Goal: Task Accomplishment & Management: Use online tool/utility

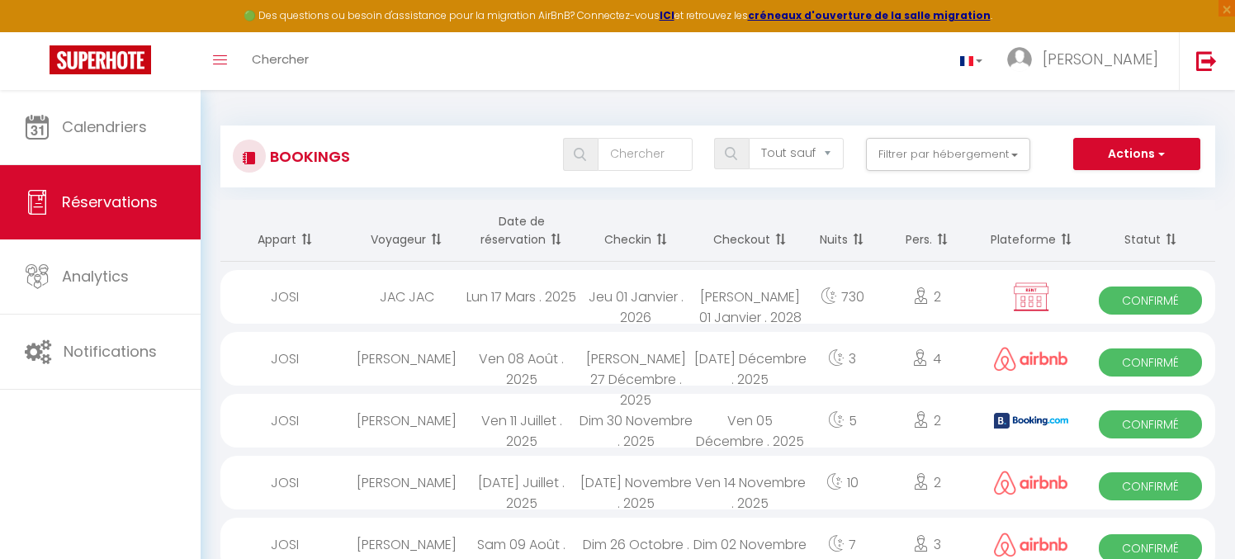
select select "not_cancelled"
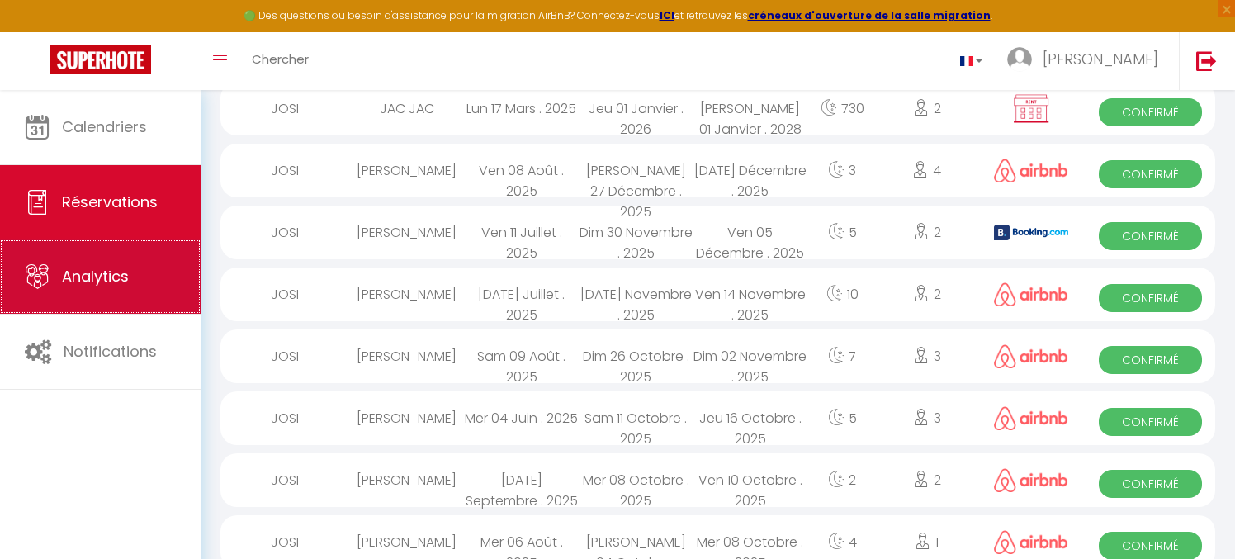
click at [104, 293] on link "Analytics" at bounding box center [100, 276] width 201 height 74
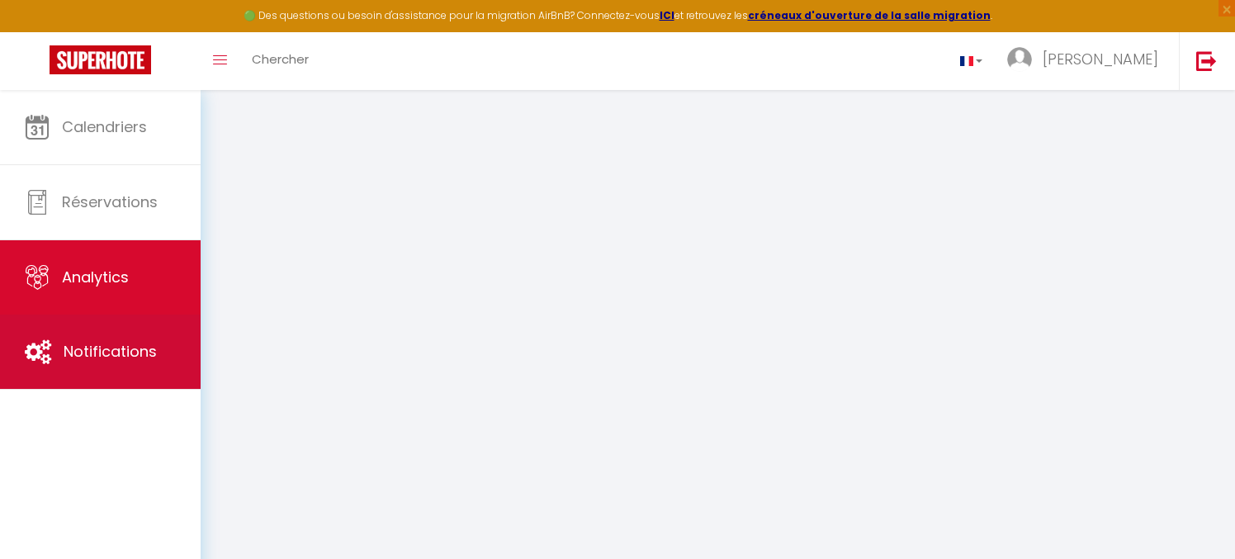
select select "2025"
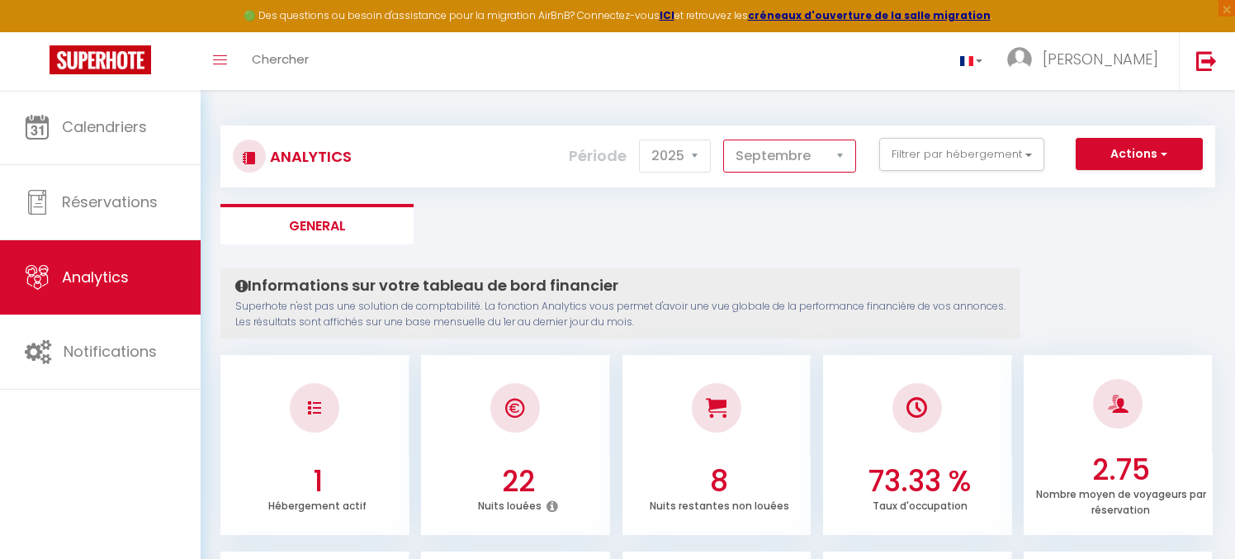
click at [723, 140] on select "[PERSON_NAME] Mars Avril Mai Juin Juillet Août Septembre Octobre Novembre Décem…" at bounding box center [789, 156] width 133 height 33
select select "4"
click option "Avril" at bounding box center [0, 0] width 0 height 0
checkbox input "false"
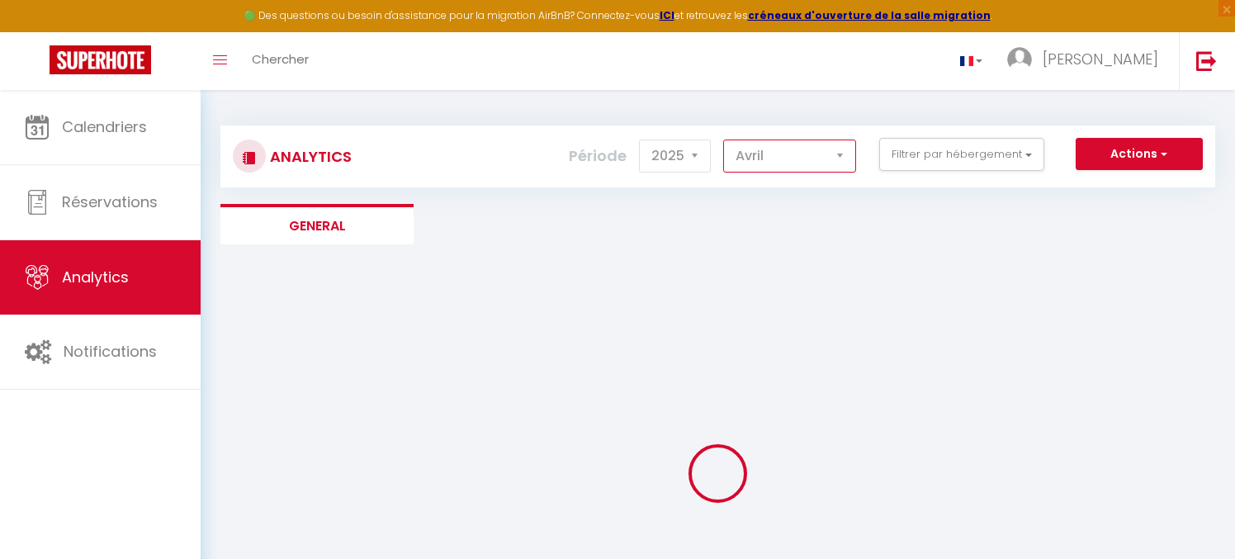
checkbox input "false"
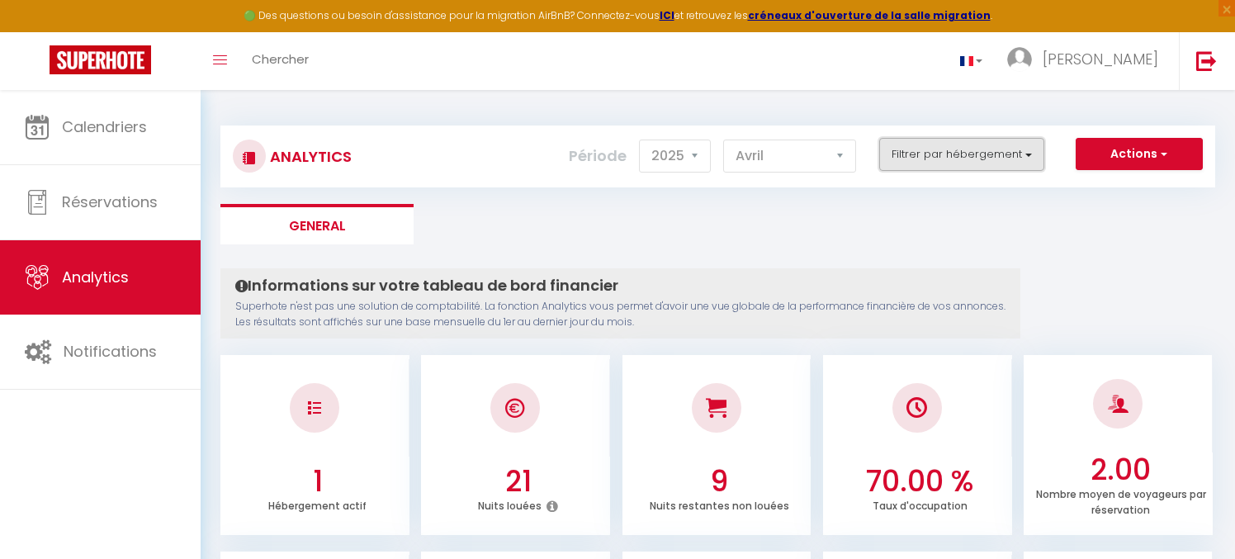
click at [1024, 154] on button "Filtrer par hébergement" at bounding box center [961, 154] width 165 height 33
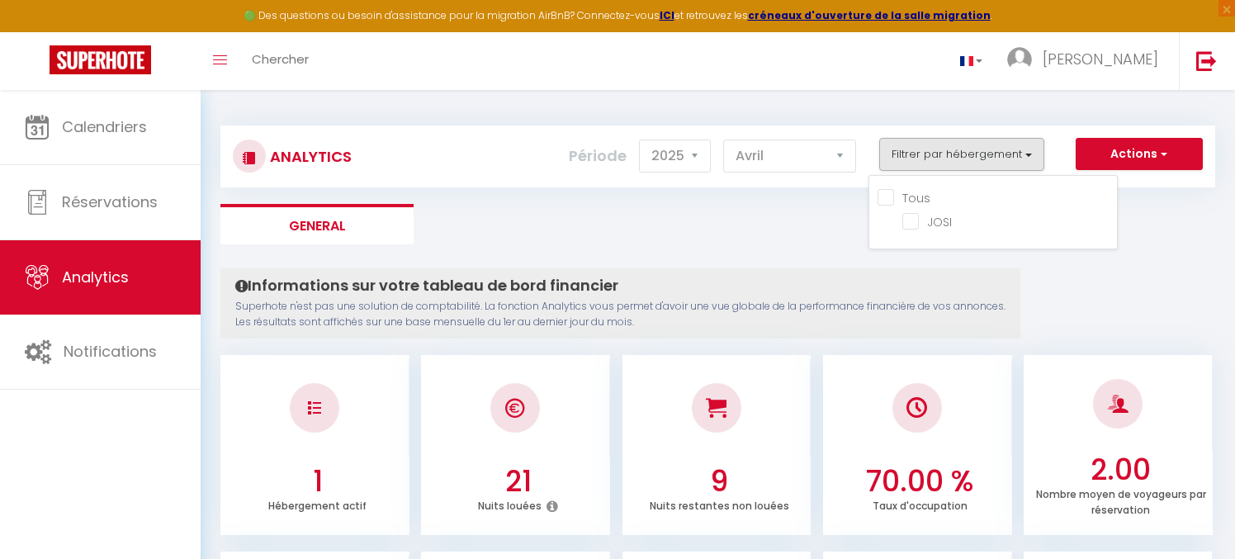
click at [782, 216] on ul "General" at bounding box center [717, 224] width 995 height 40
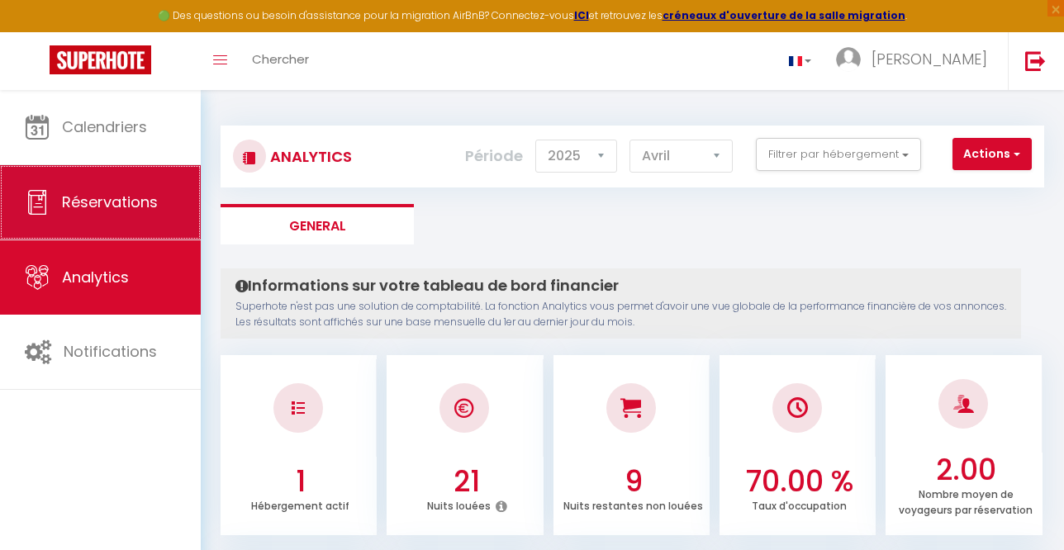
click at [106, 205] on span "Réservations" at bounding box center [110, 202] width 96 height 21
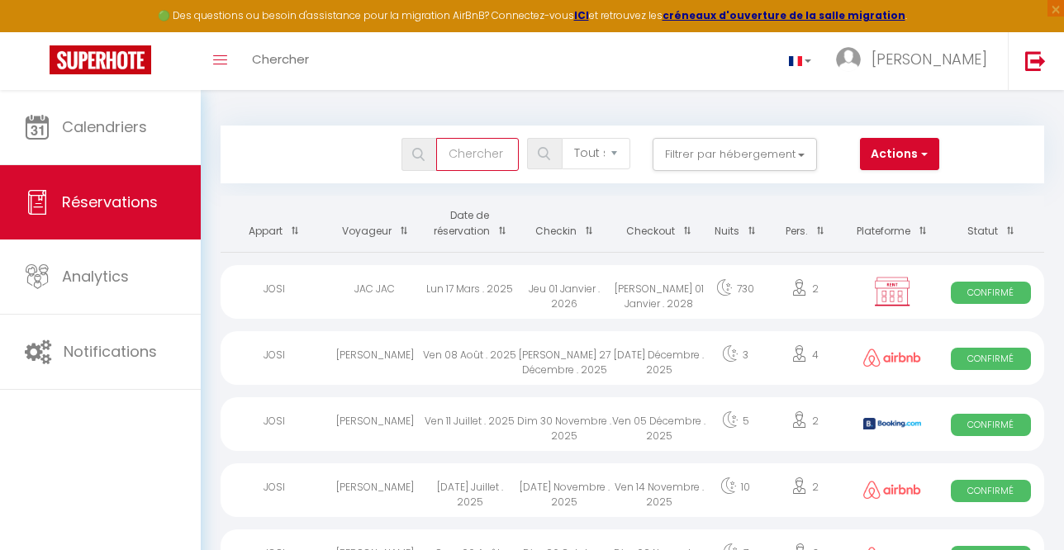
click at [499, 153] on input "text" at bounding box center [477, 154] width 83 height 33
click at [562, 138] on select "Tous les statuts Annulé Confirmé Non Confirmé Tout sauf annulé No Show Request" at bounding box center [596, 153] width 69 height 31
click at [798, 152] on button "Filtrer par hébergement" at bounding box center [734, 154] width 165 height 33
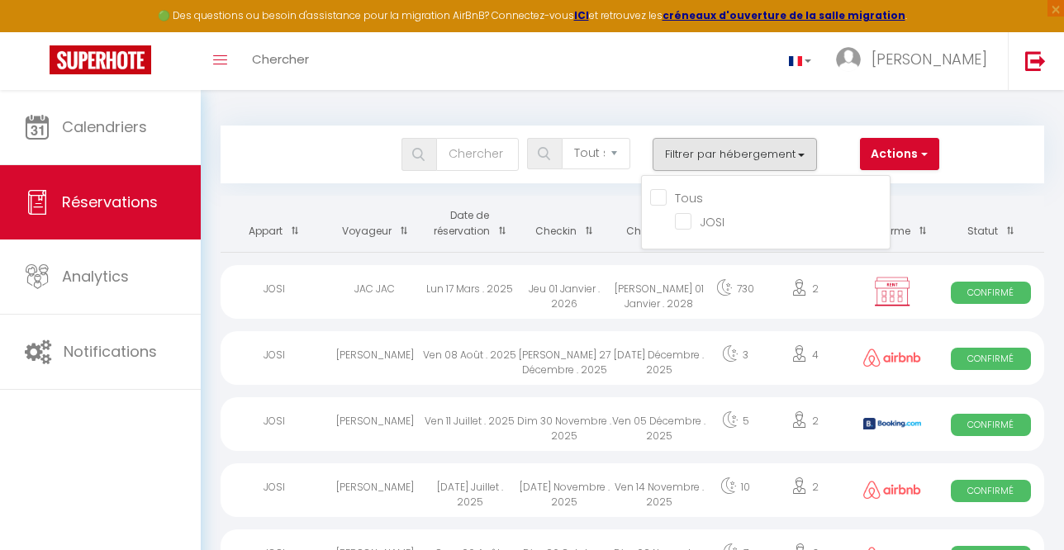
click at [980, 154] on div "Bookings Tous les statuts Annulé Confirmé Non Confirmé Tout sauf annulé No Show…" at bounding box center [632, 154] width 820 height 33
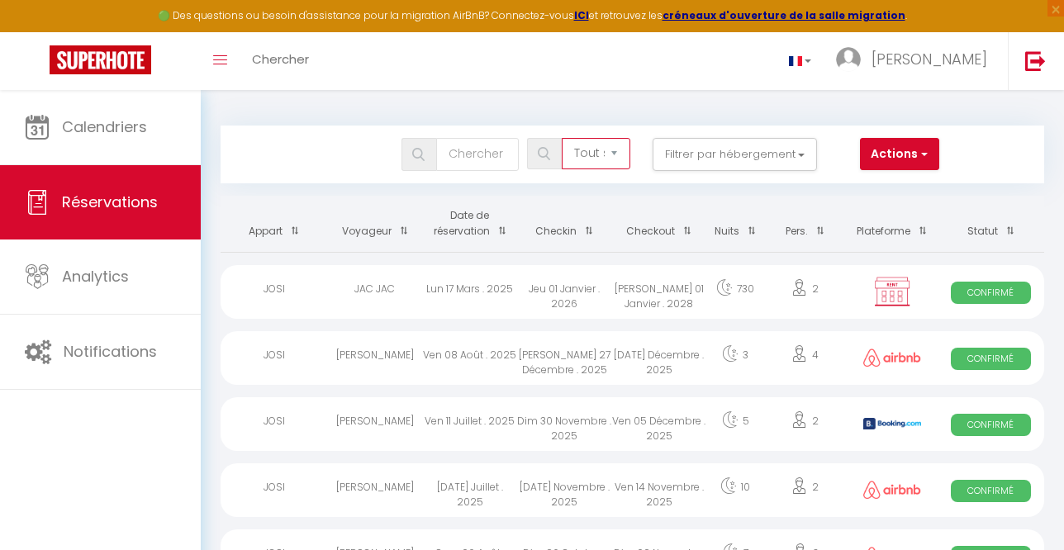
click at [562, 138] on select "Tous les statuts Annulé Confirmé Non Confirmé Tout sauf annulé No Show Request" at bounding box center [596, 153] width 69 height 31
click at [495, 154] on input "text" at bounding box center [477, 154] width 83 height 33
type input "booking"
click at [901, 155] on button "Actions" at bounding box center [899, 154] width 79 height 33
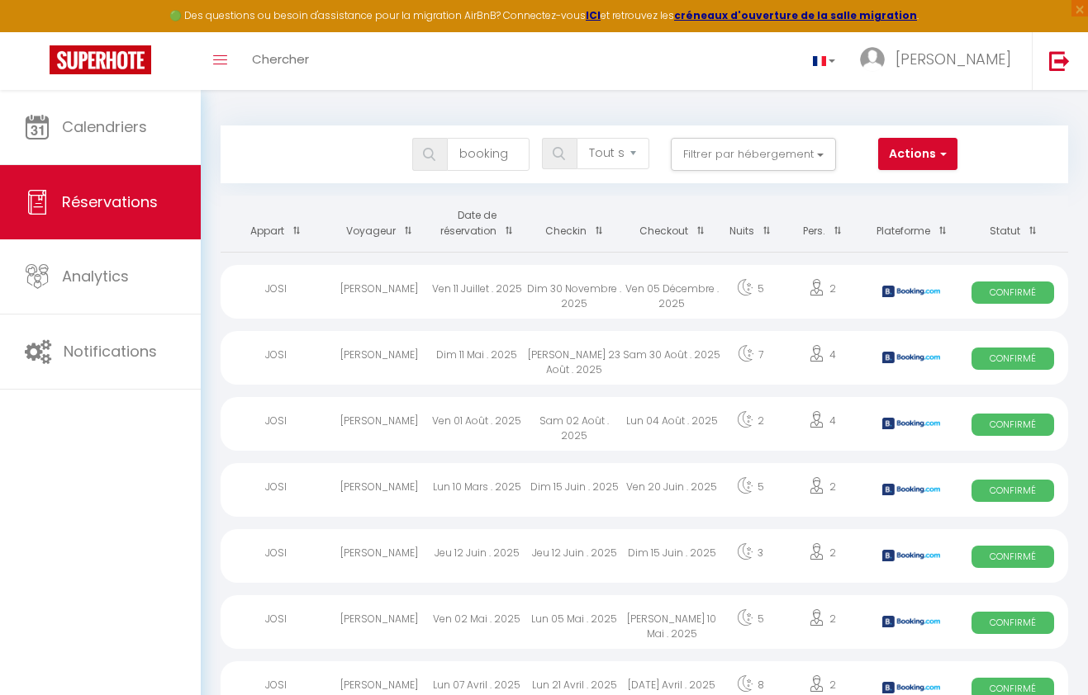
click at [1078, 221] on div "Bookings booking Tous les statuts Annulé Confirmé Non Confirmé Tout sauf annulé…" at bounding box center [644, 451] width 887 height 723
click at [108, 558] on div "Calendriers Réservations Analytics Notifications" at bounding box center [100, 410] width 201 height 641
click at [1066, 271] on td "Confirmé" at bounding box center [1013, 290] width 110 height 66
select select "OK"
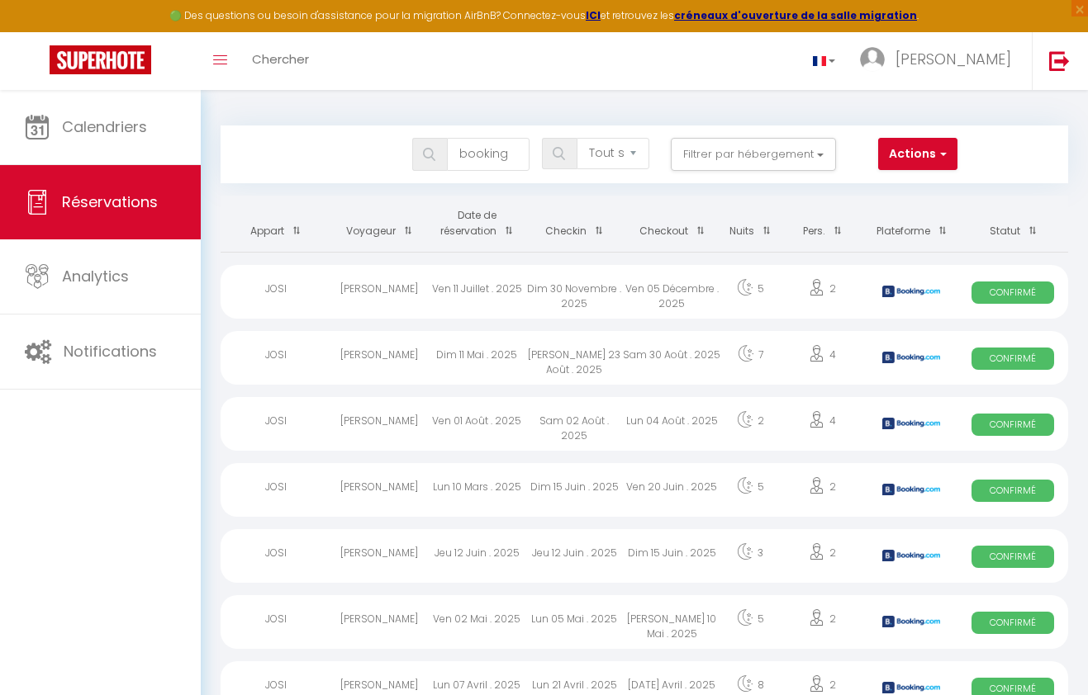
select select "0"
select select "1"
select select
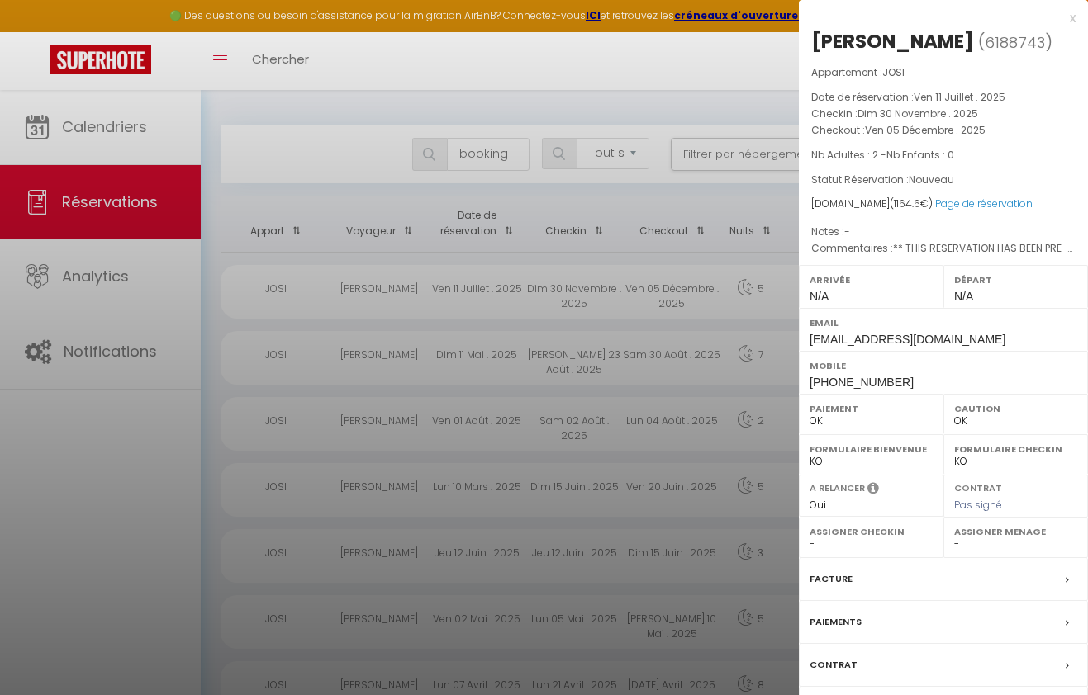
select select "9948"
click at [1074, 17] on div "x David Tobin ( 6188743 ) Appartement : JOSI Date de réservation : Ven 11 Juill…" at bounding box center [943, 397] width 289 height 794
click at [1071, 20] on div "x" at bounding box center [937, 18] width 277 height 20
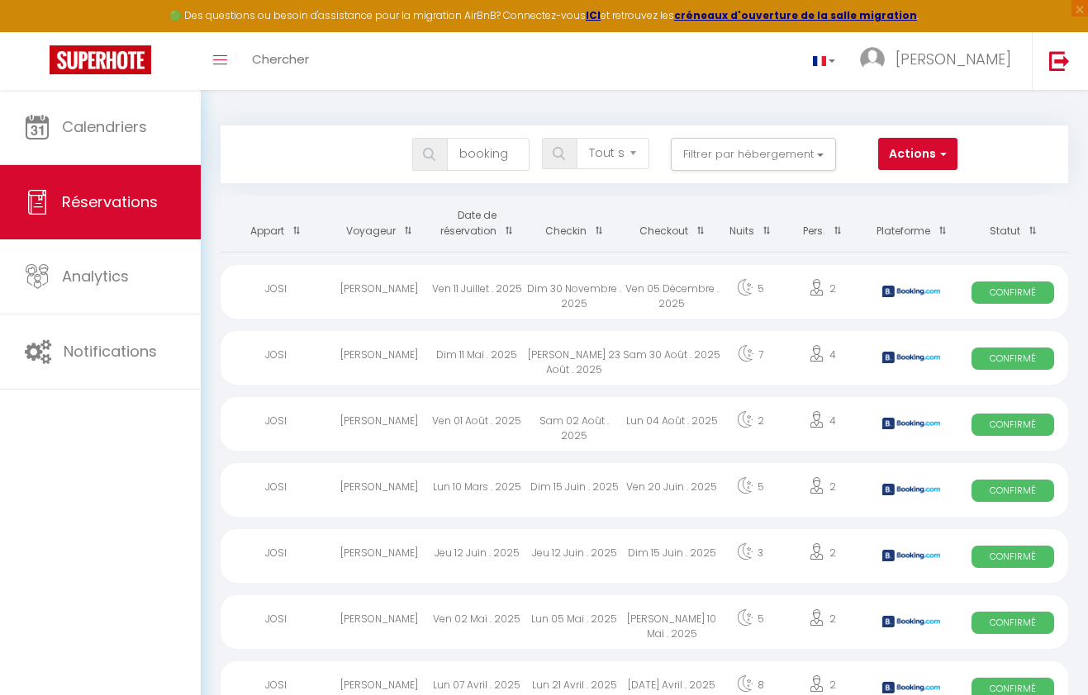
drag, startPoint x: 622, startPoint y: 129, endPoint x: 486, endPoint y: 105, distance: 137.5
drag, startPoint x: 1066, startPoint y: 236, endPoint x: 1057, endPoint y: 236, distance: 9.1
click at [1064, 236] on th "Statut" at bounding box center [1013, 224] width 110 height 56
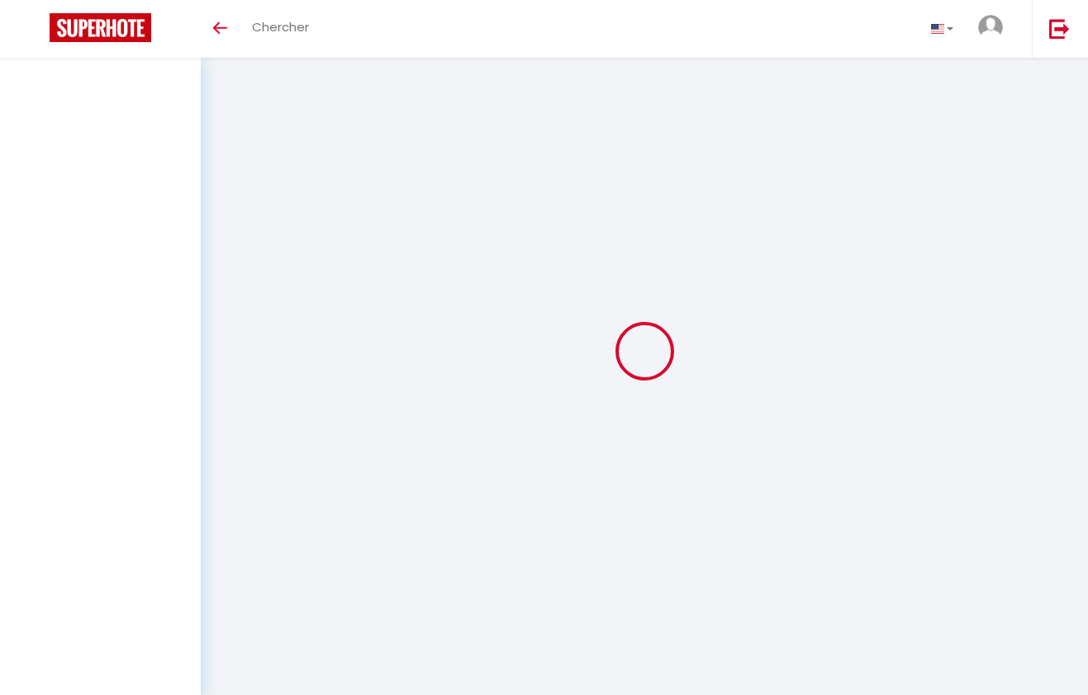
select select "not_cancelled"
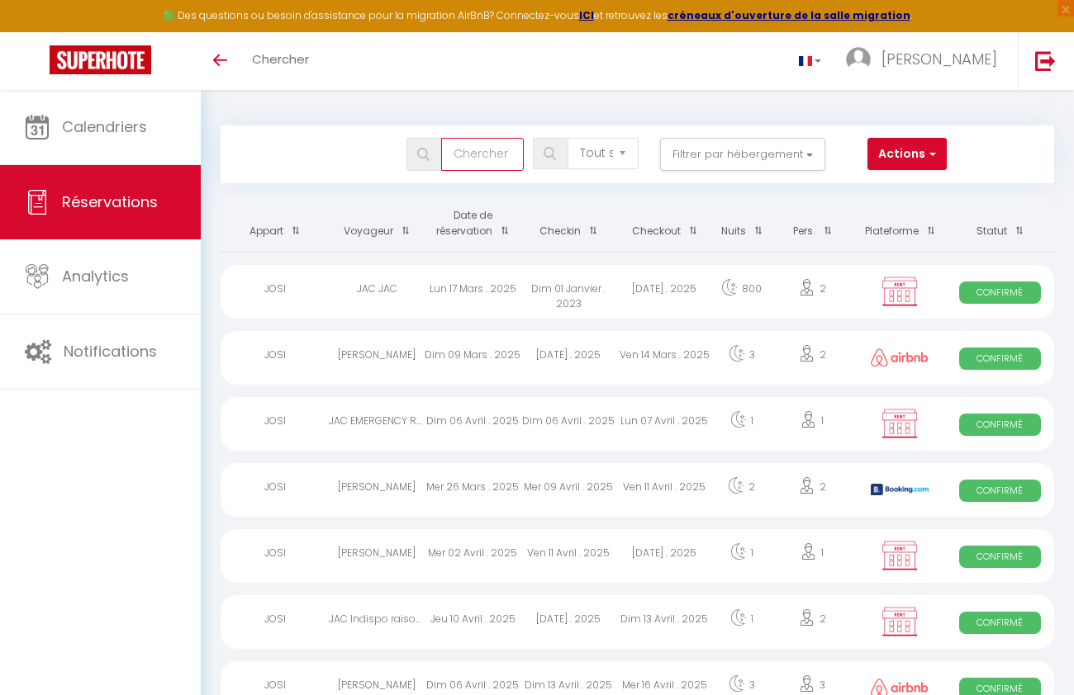
click at [504, 154] on input "text" at bounding box center [482, 154] width 83 height 33
type input "booking"
click at [917, 155] on button "Actions" at bounding box center [906, 154] width 79 height 33
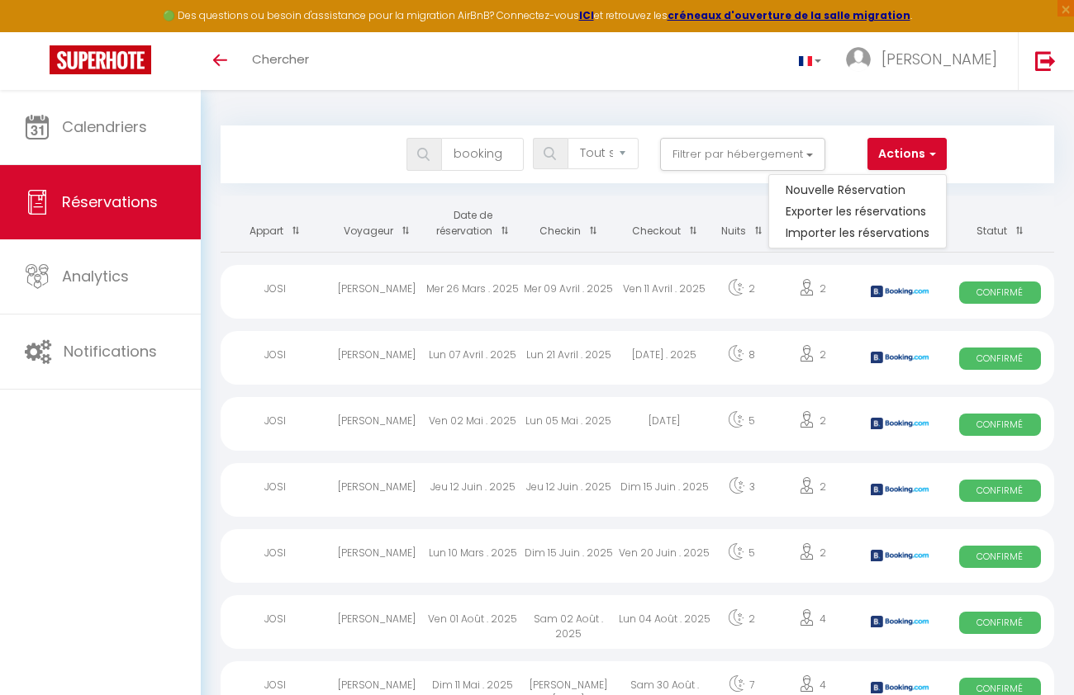
click at [611, 296] on div "Mer 09 Avril . 2025" at bounding box center [568, 292] width 96 height 54
select select "OK"
select select "0"
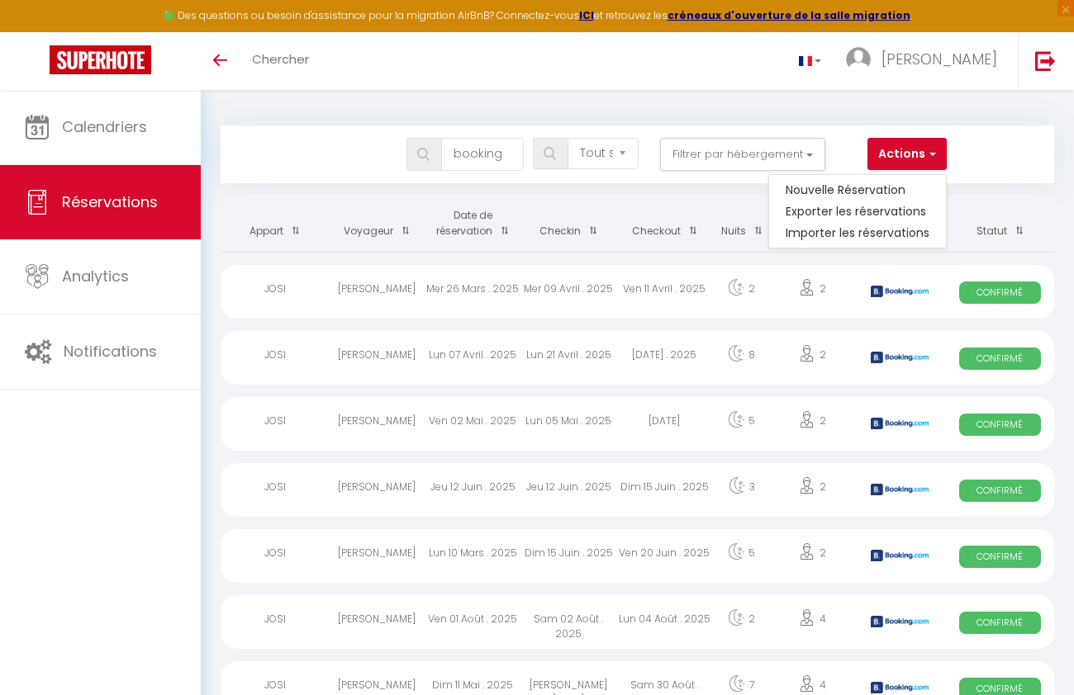
select select "1"
select select
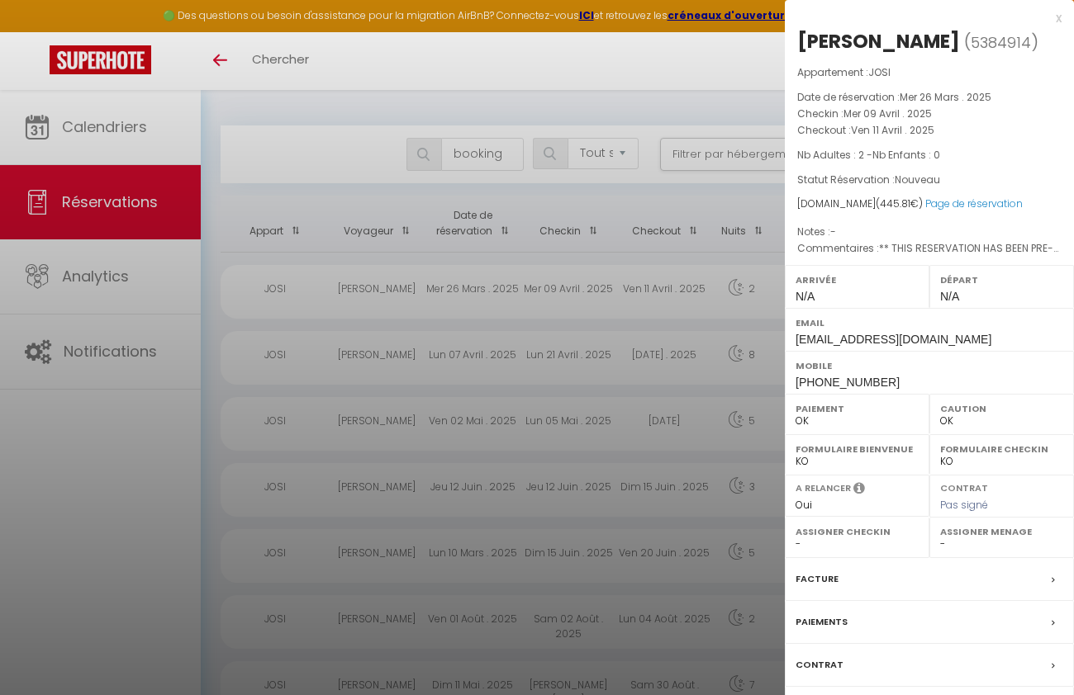
select select "9948"
select select
click at [102, 472] on div at bounding box center [537, 347] width 1074 height 695
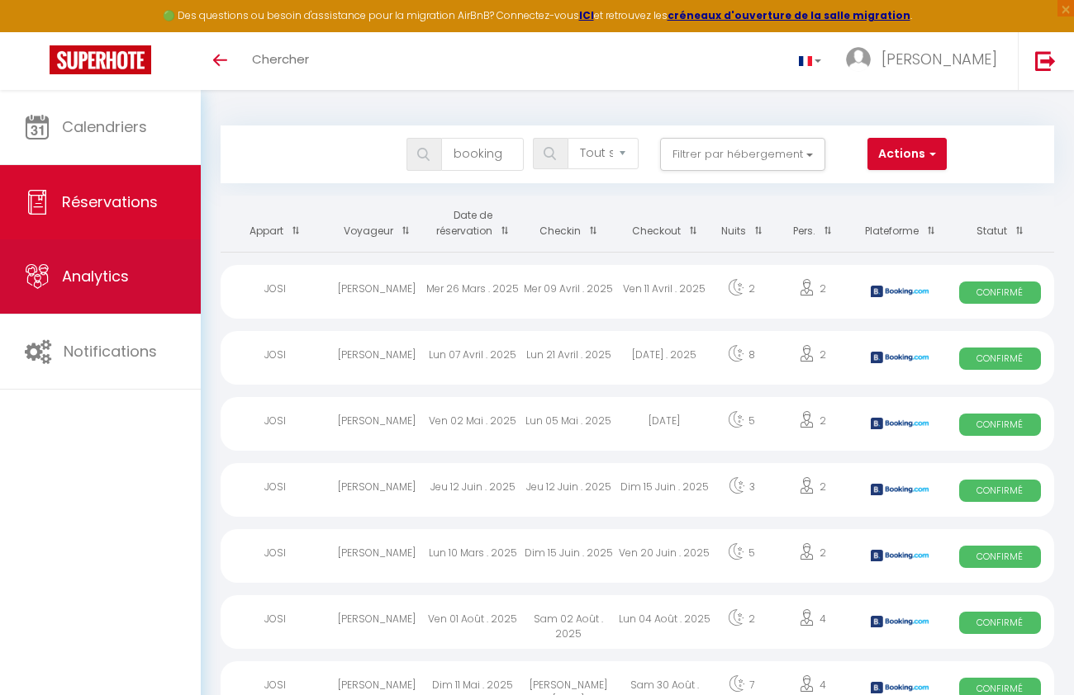
click at [69, 283] on span "Analytics" at bounding box center [95, 276] width 67 height 21
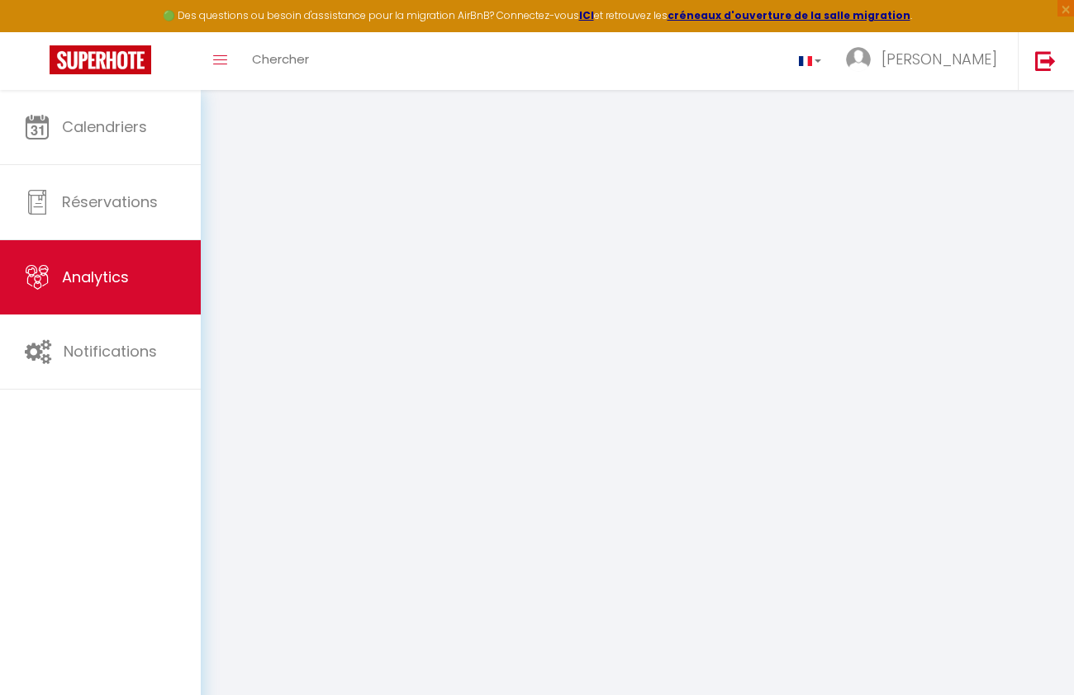
select select "2025"
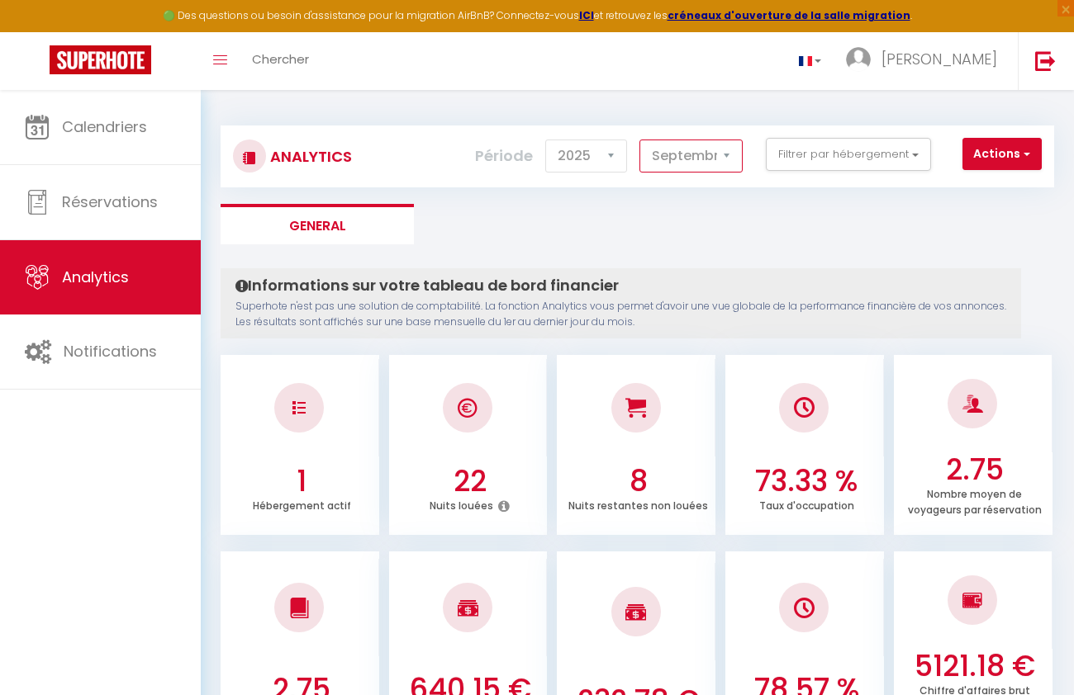
click at [639, 140] on select "[PERSON_NAME] Mars Avril Mai Juin Juillet Août Septembre Octobre Novembre Décem…" at bounding box center [690, 156] width 103 height 33
select select "4"
click option "Avril" at bounding box center [0, 0] width 0 height 0
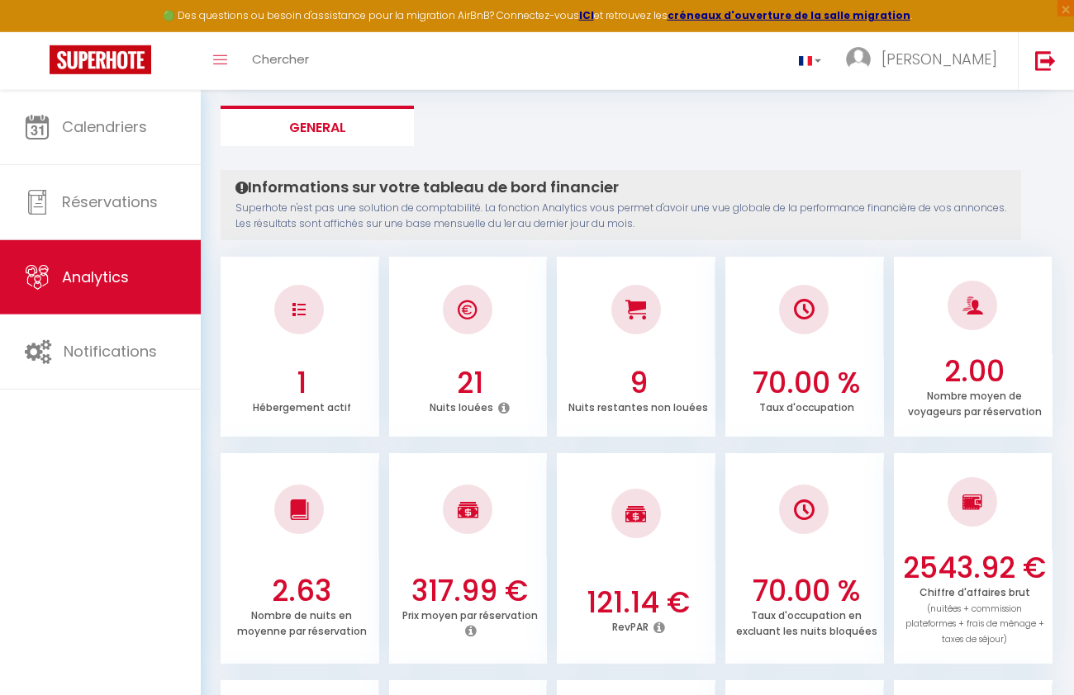
scroll to position [99, 0]
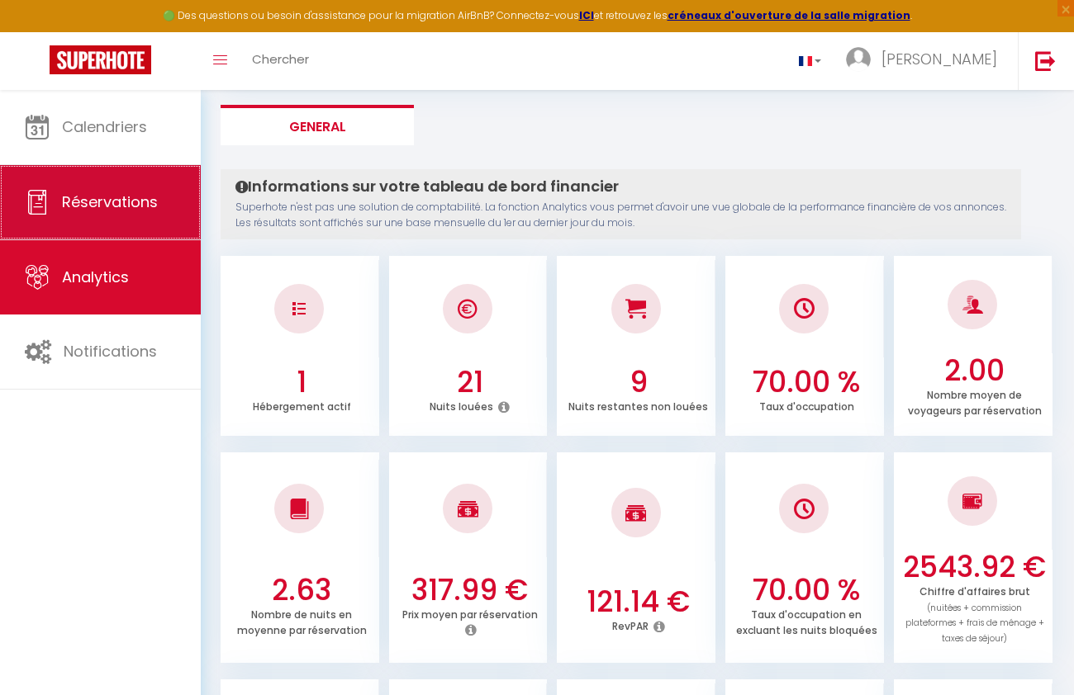
click at [132, 209] on span "Réservations" at bounding box center [110, 202] width 96 height 21
select select "not_cancelled"
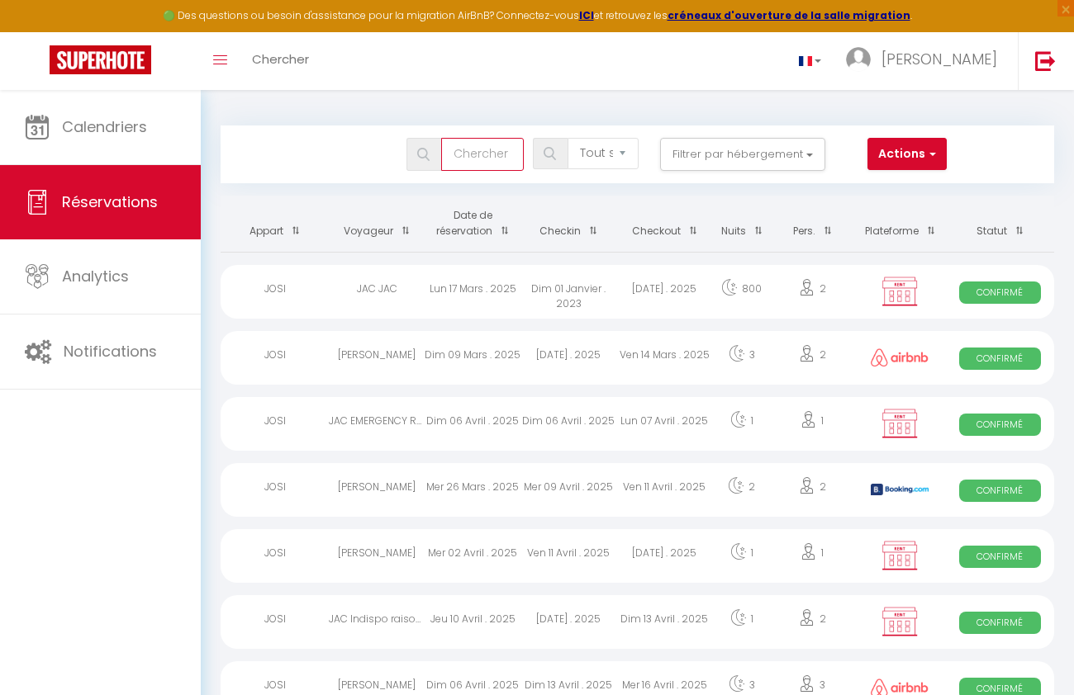
click at [500, 163] on input "text" at bounding box center [482, 154] width 83 height 33
type input "booking"
click at [907, 155] on button "Actions" at bounding box center [906, 154] width 79 height 33
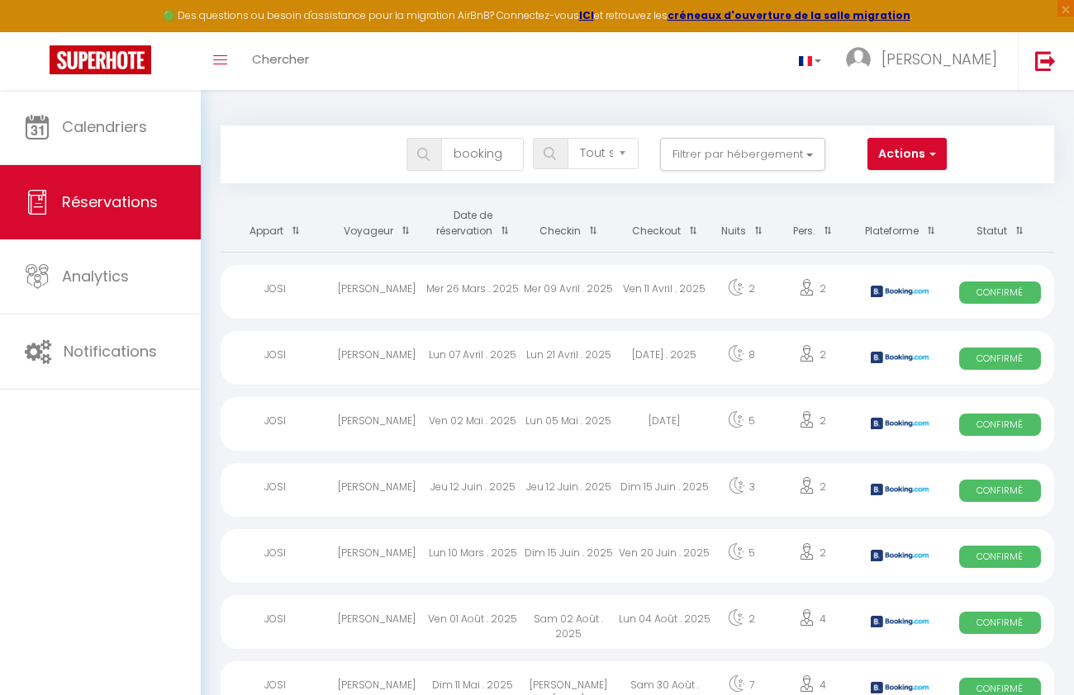
click at [773, 357] on div "2" at bounding box center [811, 358] width 83 height 54
select select "OK"
select select "0"
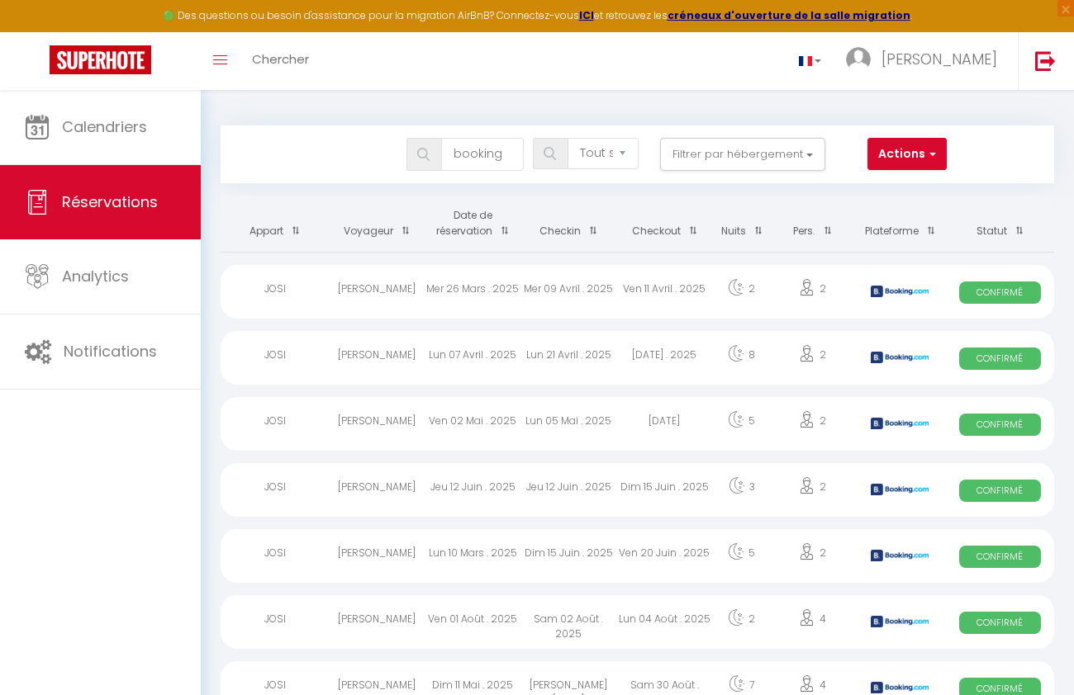
select select "1"
select select
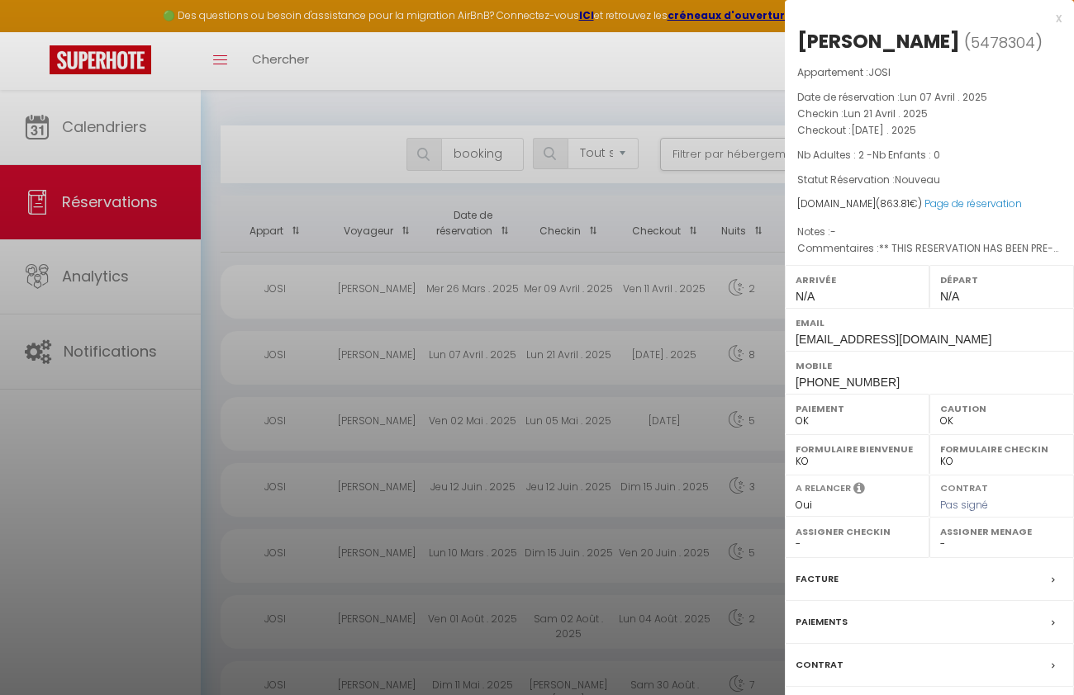
select select "9948"
click at [666, 289] on div at bounding box center [537, 347] width 1074 height 695
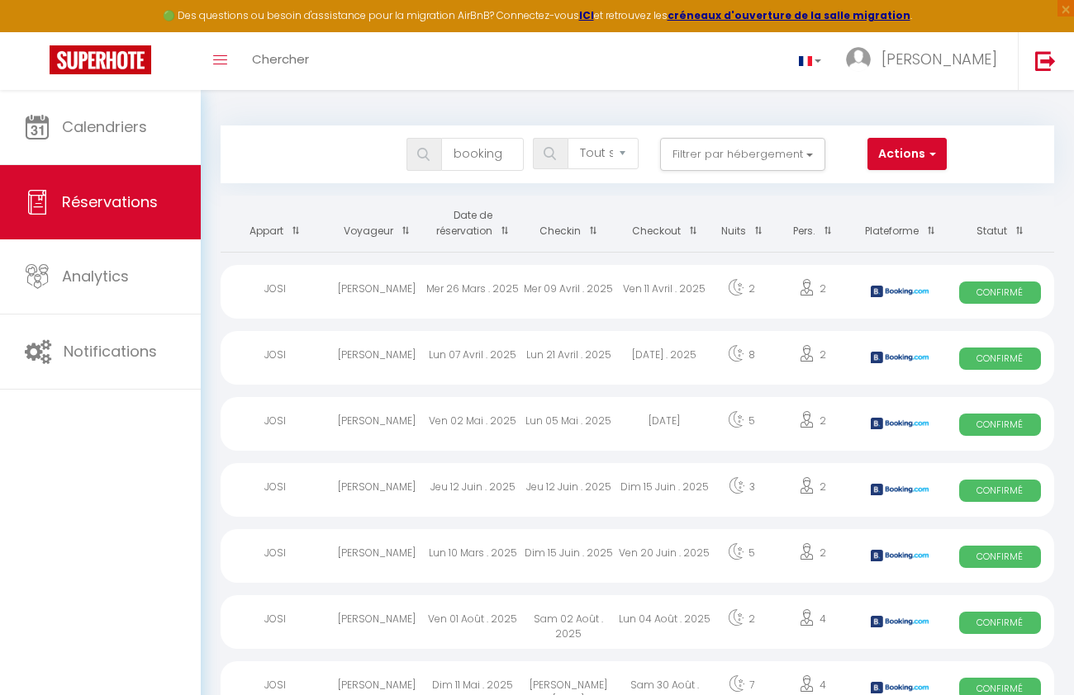
click at [689, 291] on div "Ven 11 Avril . 2025" at bounding box center [664, 292] width 96 height 54
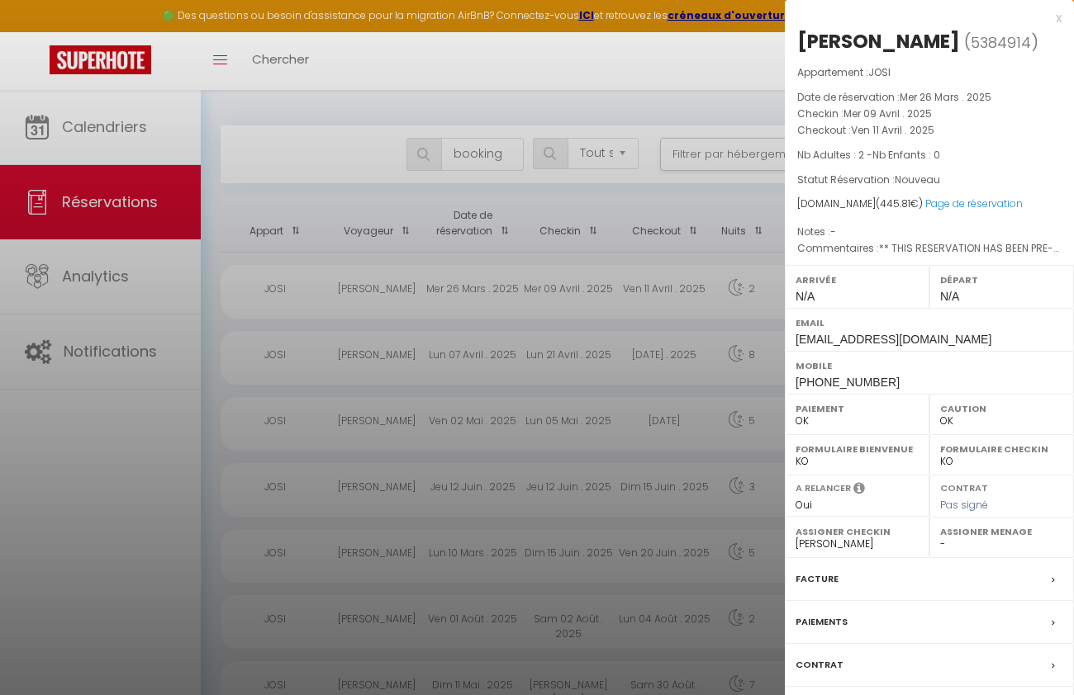
select select
click at [100, 149] on div at bounding box center [537, 347] width 1074 height 695
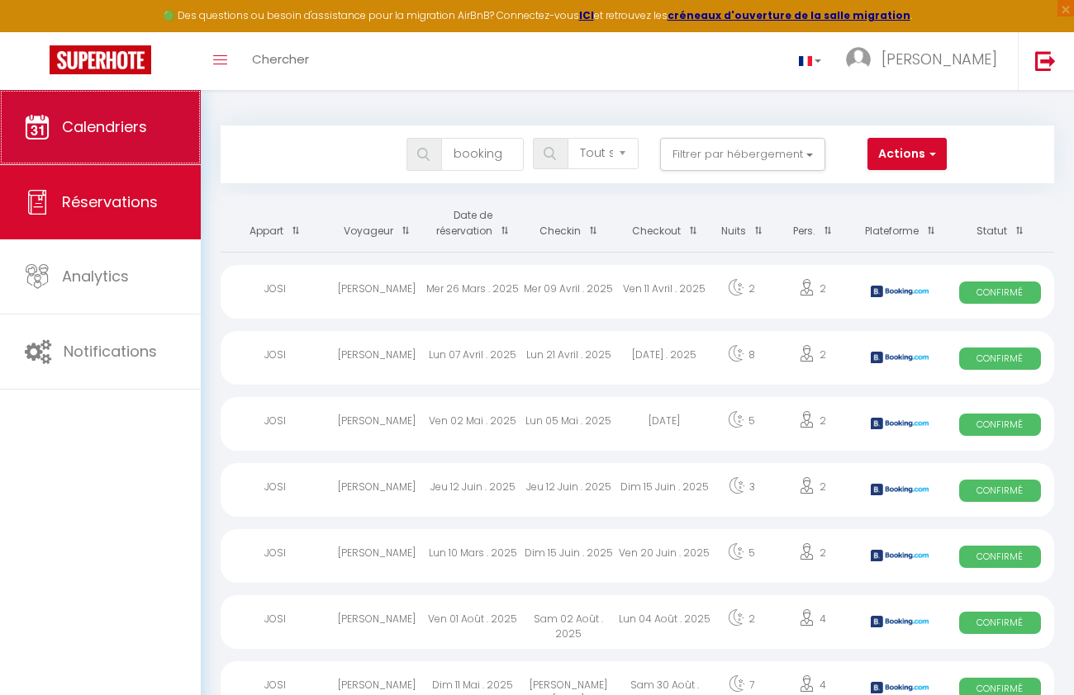
click at [120, 130] on span "Calendriers" at bounding box center [104, 126] width 85 height 21
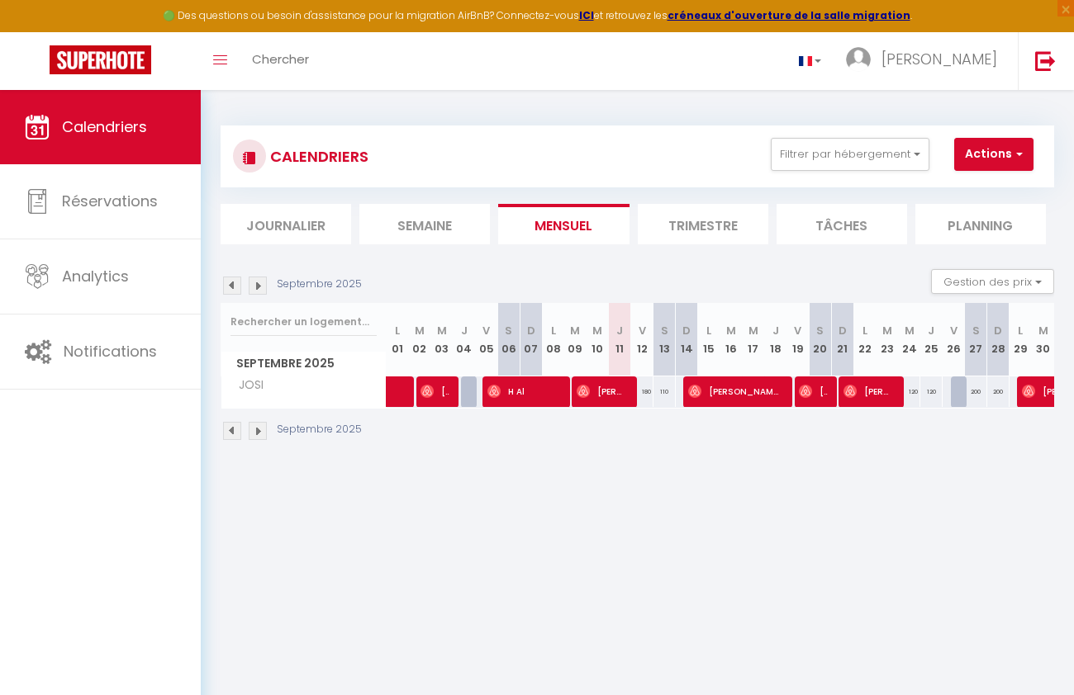
click at [696, 228] on li "Trimestre" at bounding box center [702, 224] width 130 height 40
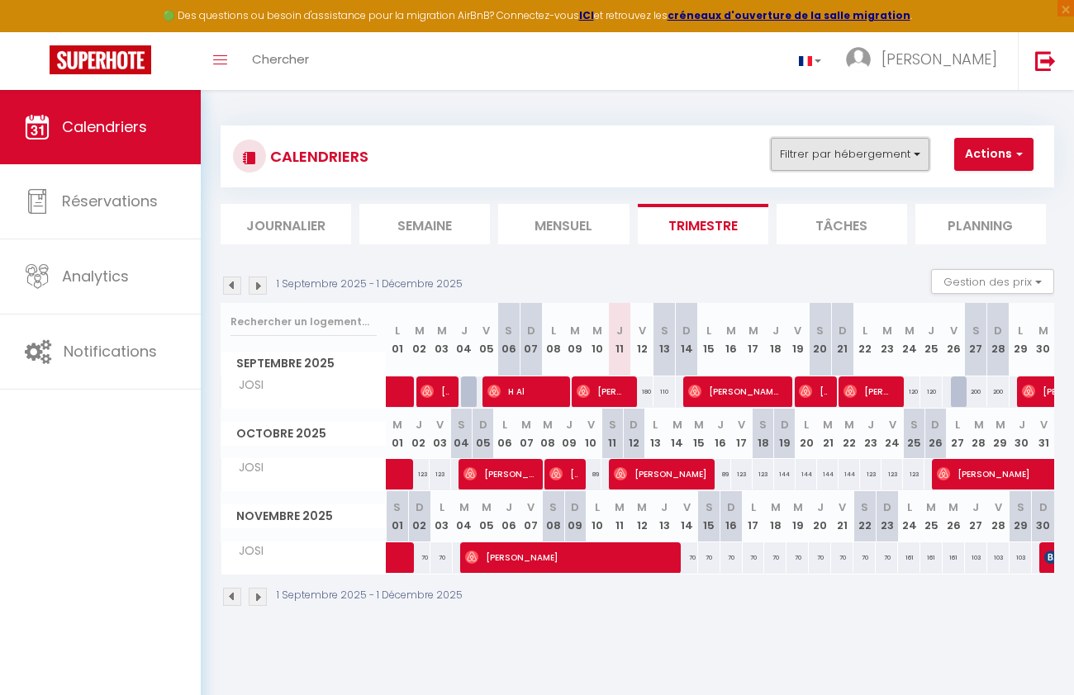
click at [853, 153] on button "Filtrer par hébergement" at bounding box center [849, 154] width 159 height 33
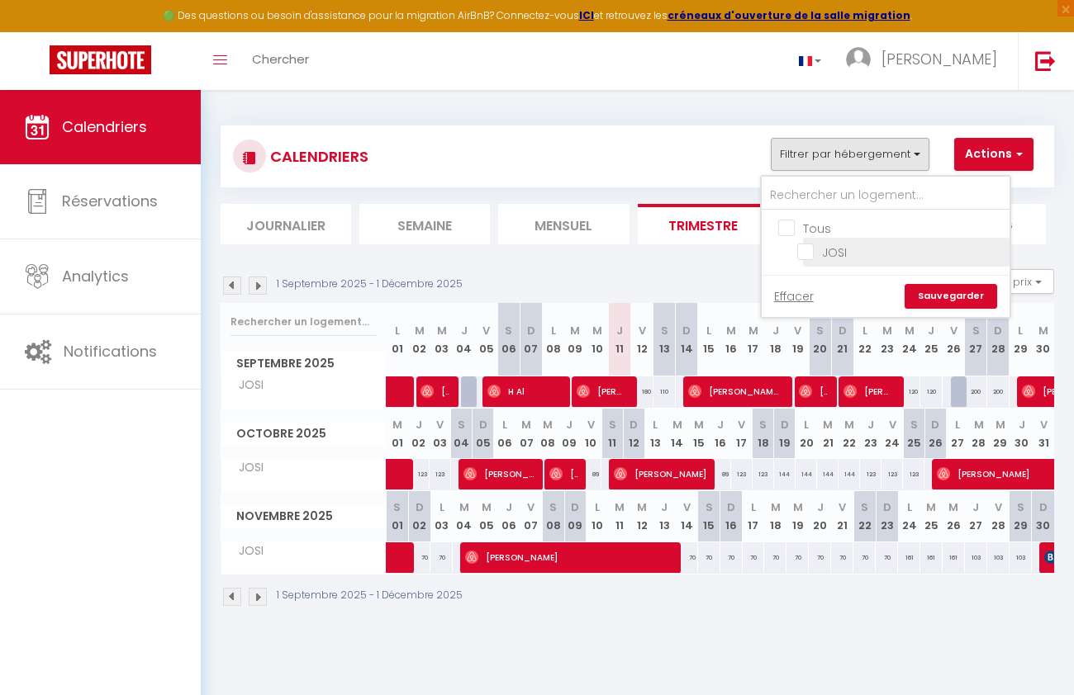
click at [811, 244] on input "JOSI" at bounding box center [900, 251] width 206 height 17
checkbox input "true"
click at [691, 145] on div "CALENDRIERS Filtrer par hébergement Tous JOSI Effacer Sauvegarder Actions Nouve…" at bounding box center [637, 156] width 808 height 37
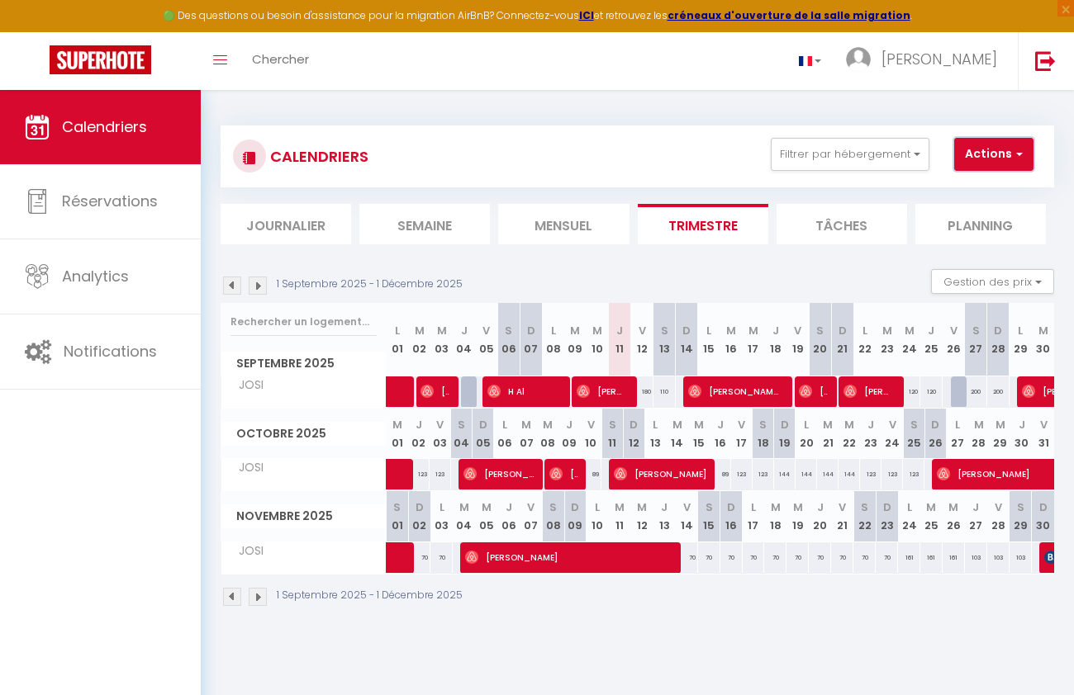
click at [990, 149] on button "Actions" at bounding box center [993, 154] width 79 height 33
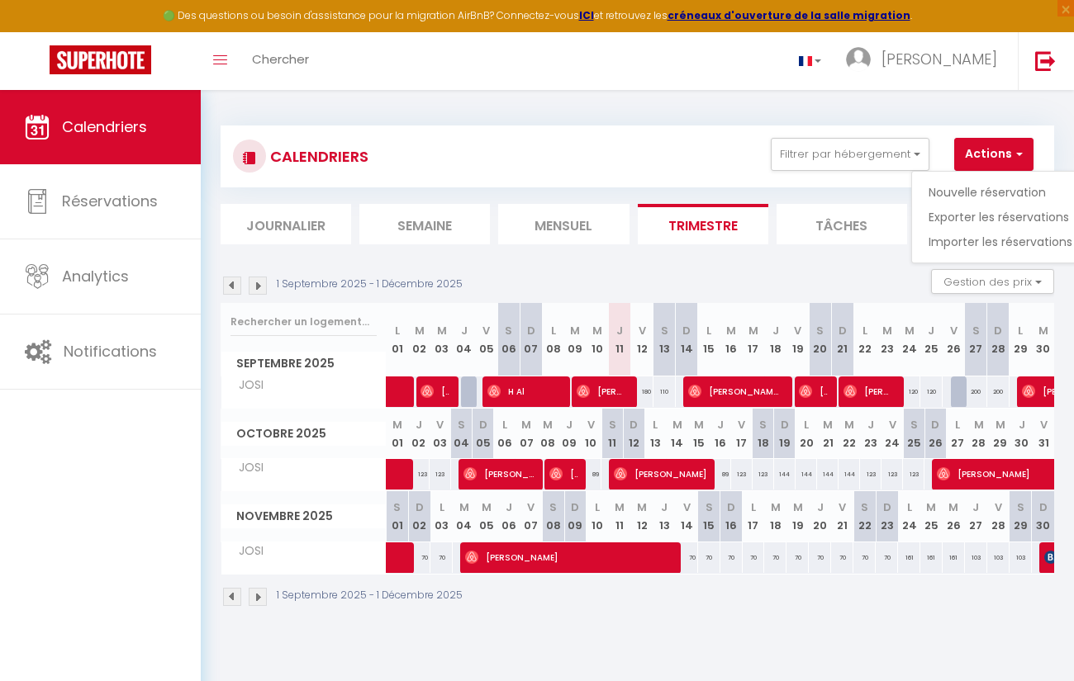
click at [656, 147] on div "CALENDRIERS Filtrer par hébergement Tous JOSI Effacer Sauvegarder Actions Nouve…" at bounding box center [637, 156] width 808 height 37
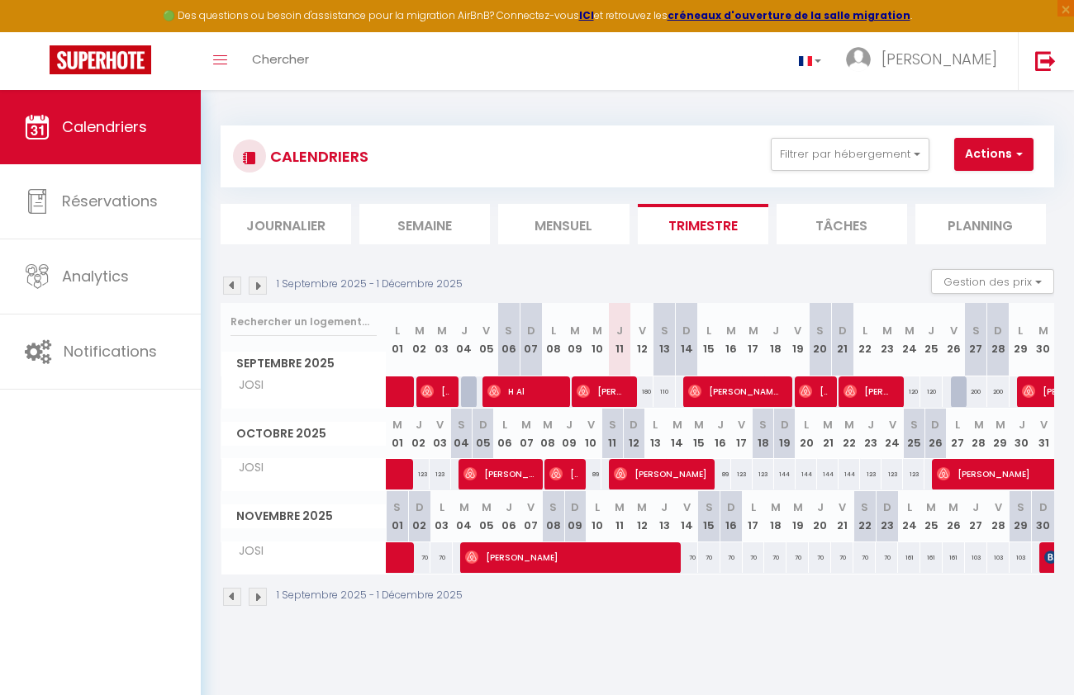
click at [227, 286] on img at bounding box center [232, 286] width 18 height 18
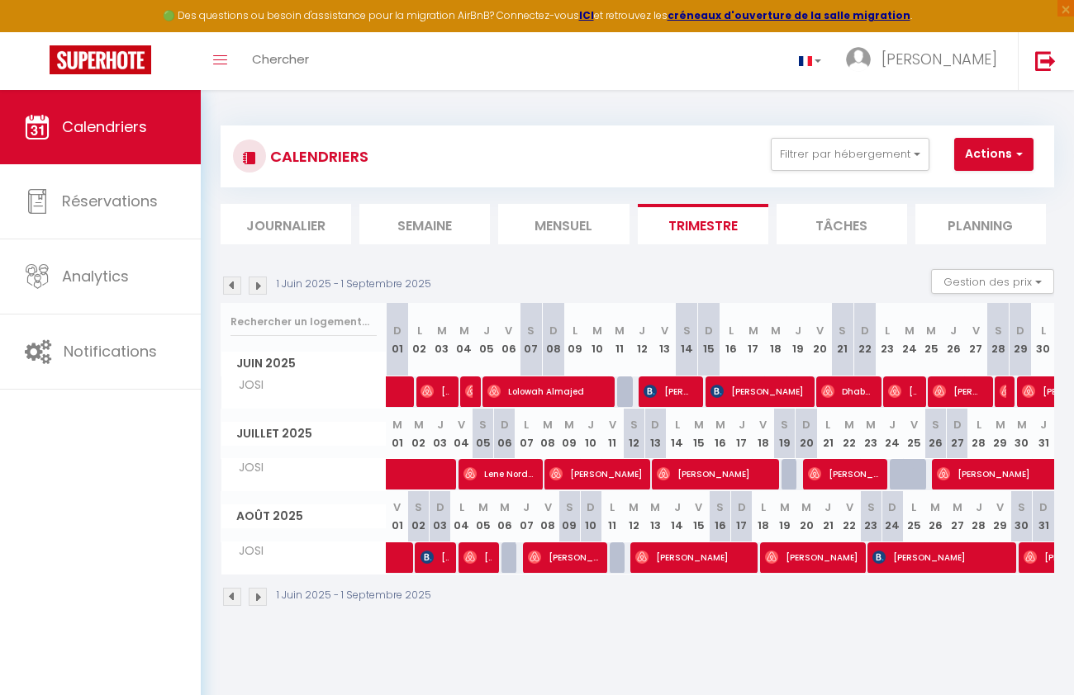
click at [228, 285] on img at bounding box center [232, 286] width 18 height 18
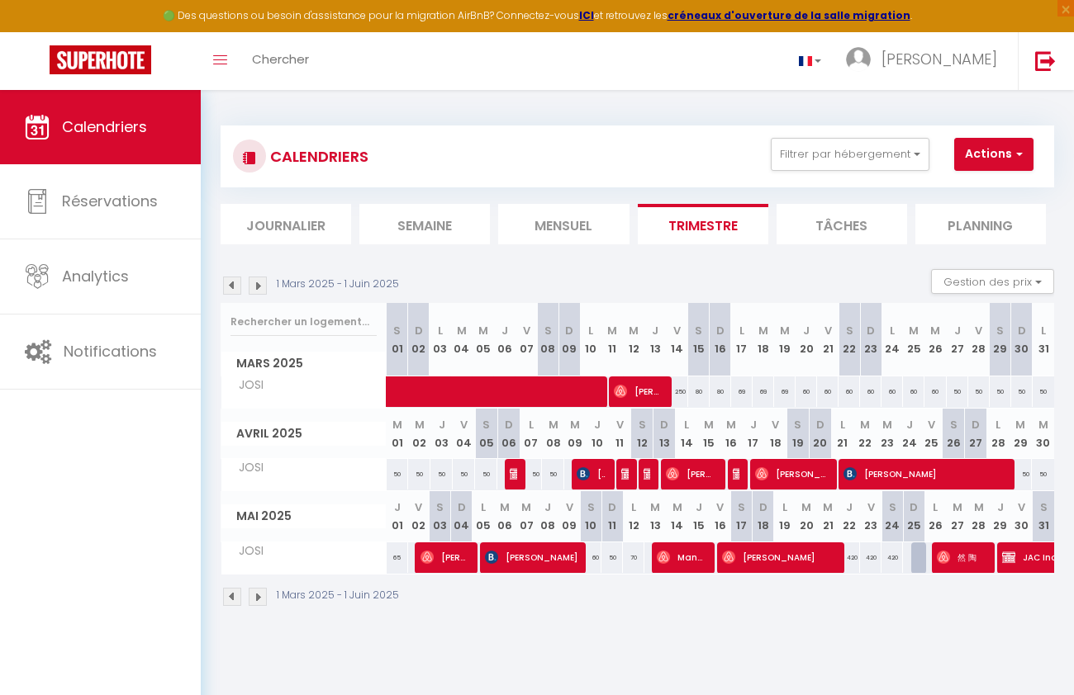
click at [564, 220] on li "Mensuel" at bounding box center [563, 224] width 130 height 40
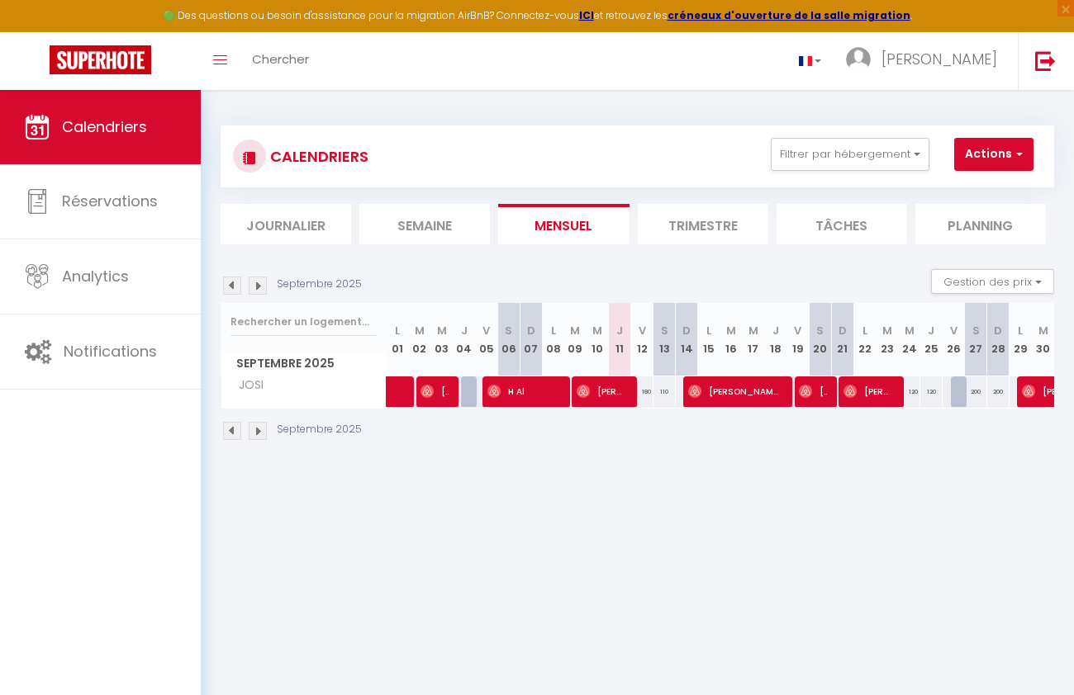
click at [234, 290] on img at bounding box center [232, 286] width 18 height 18
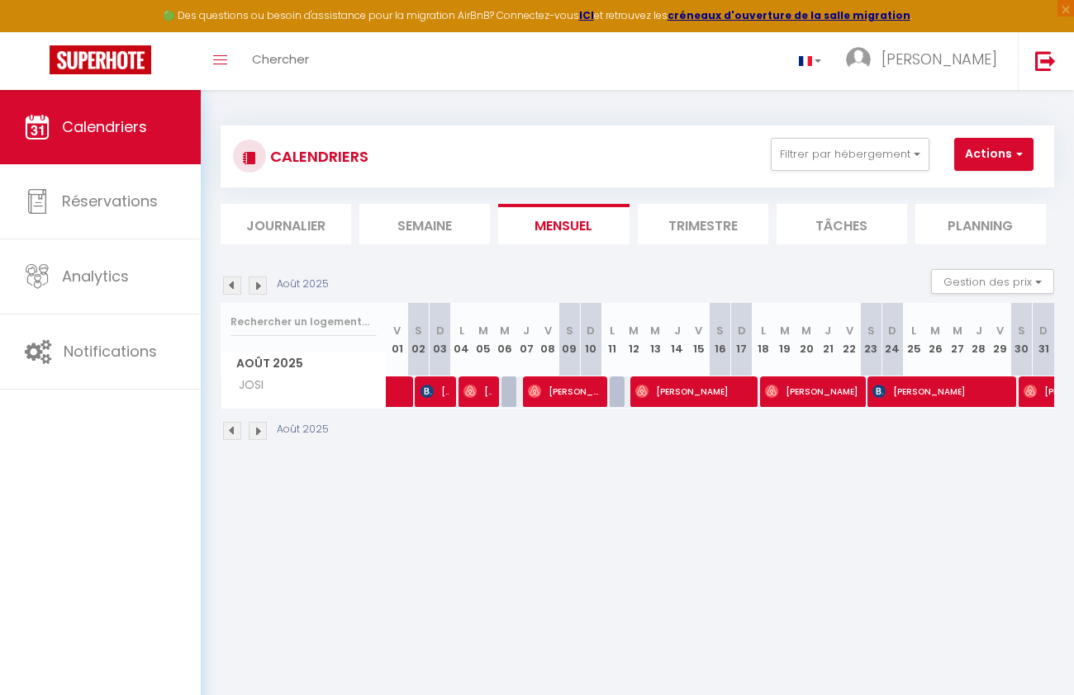
click at [234, 290] on img at bounding box center [232, 286] width 18 height 18
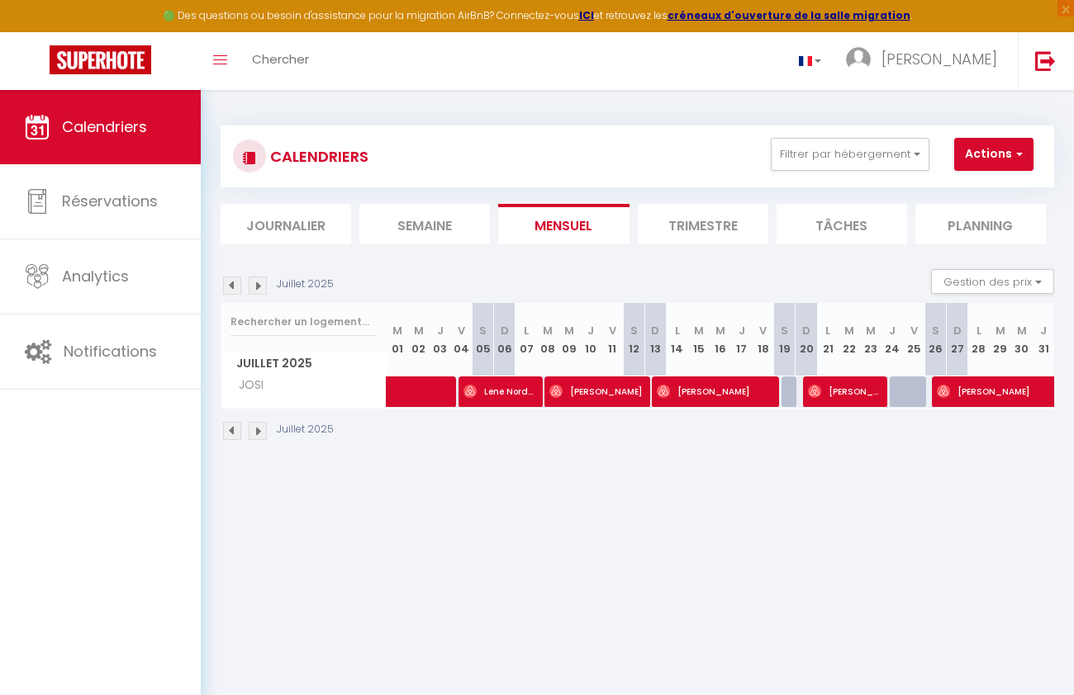
click at [234, 290] on img at bounding box center [232, 286] width 18 height 18
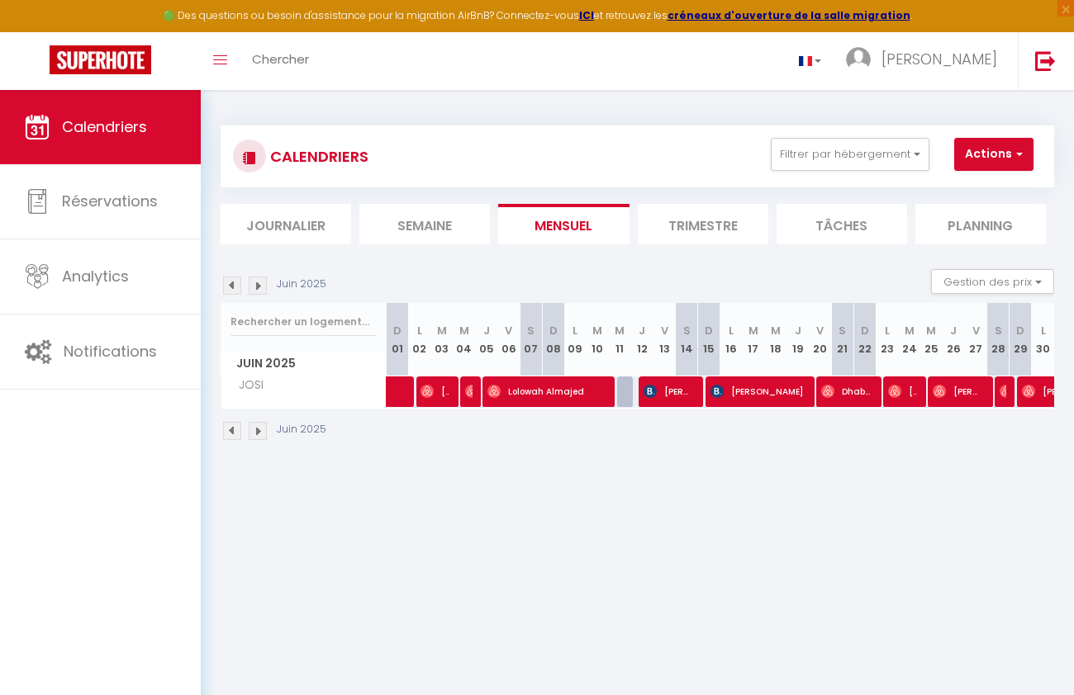
click at [234, 290] on img at bounding box center [232, 286] width 18 height 18
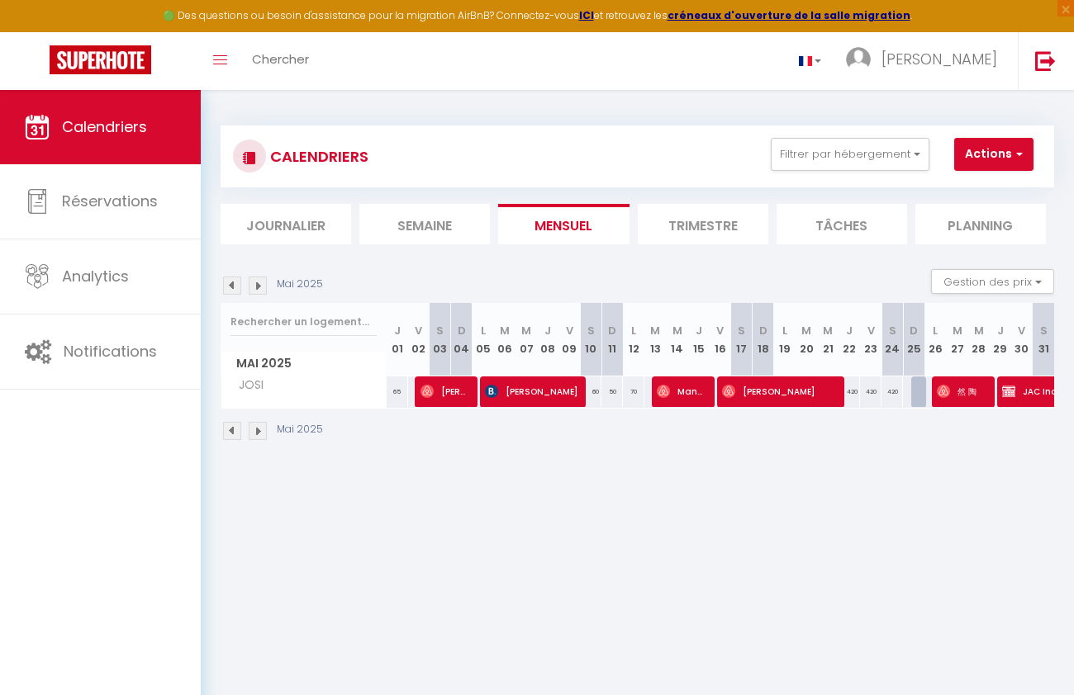
click at [234, 290] on img at bounding box center [232, 286] width 18 height 18
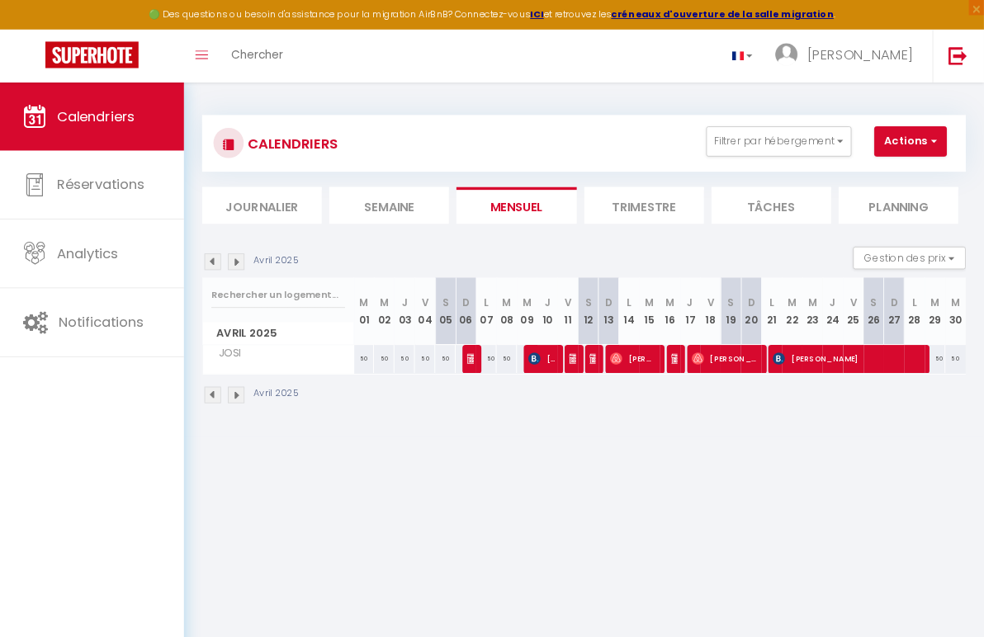
scroll to position [90, 0]
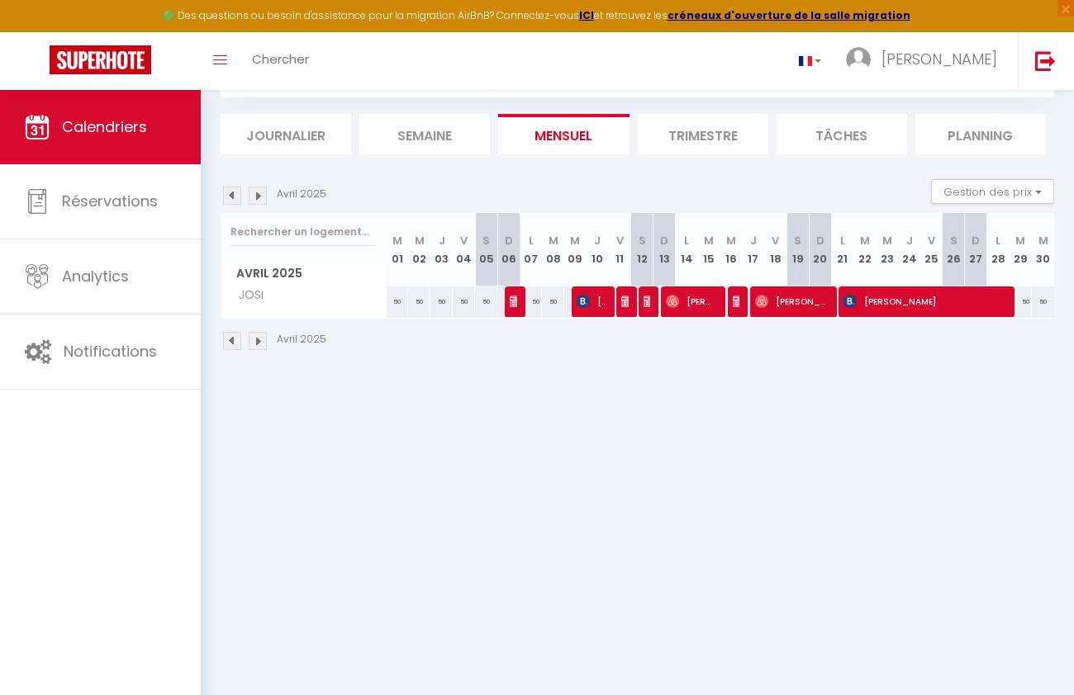
click at [593, 302] on span "[PERSON_NAME]" at bounding box center [590, 301] width 29 height 31
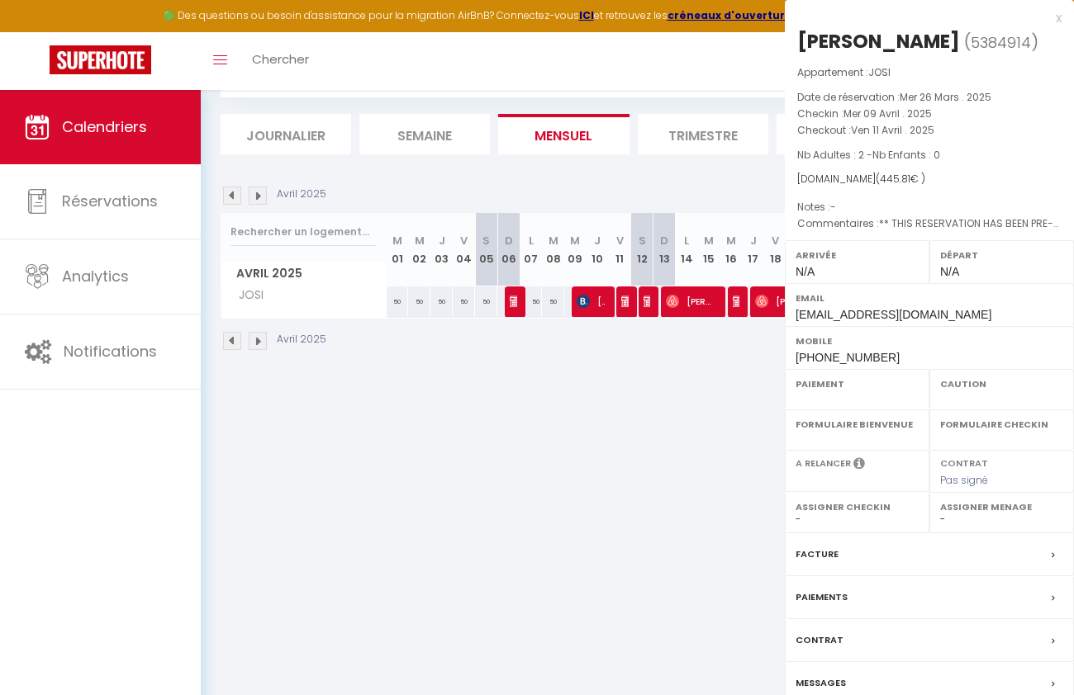
select select "OK"
select select "0"
select select "1"
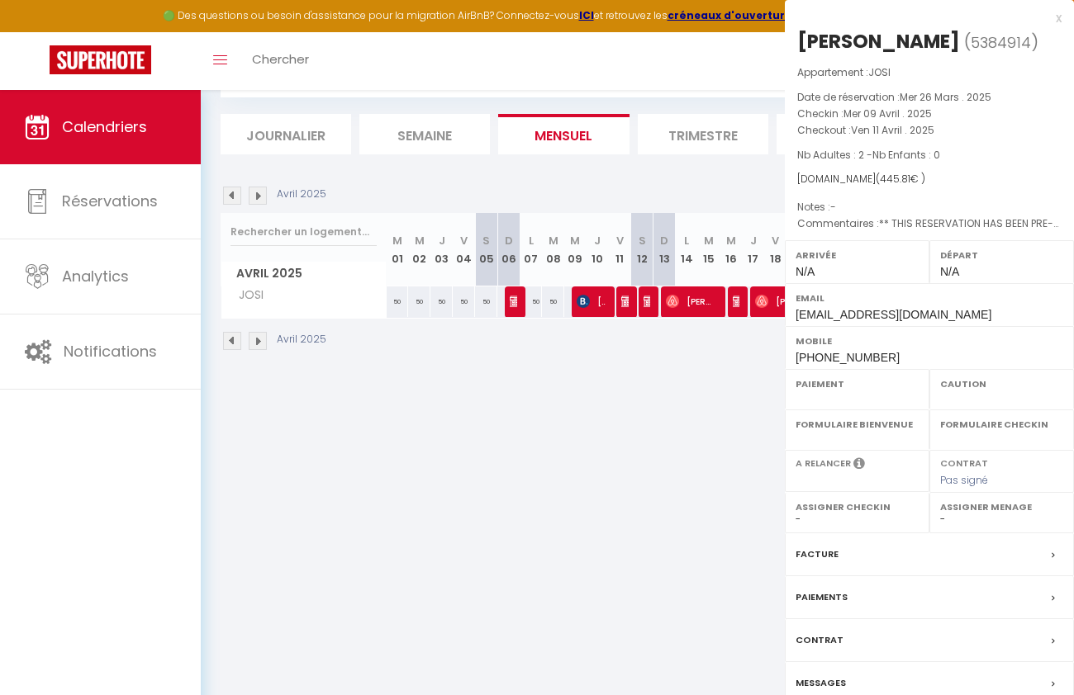
select select
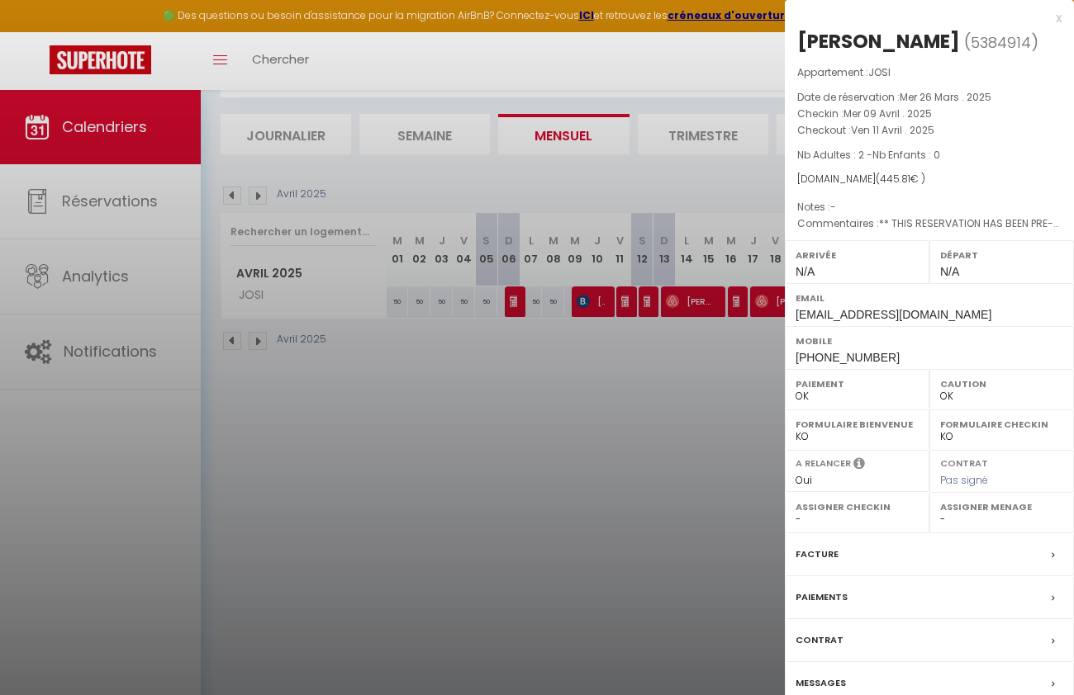
select select "9948"
select select
click at [640, 431] on div at bounding box center [537, 347] width 1074 height 695
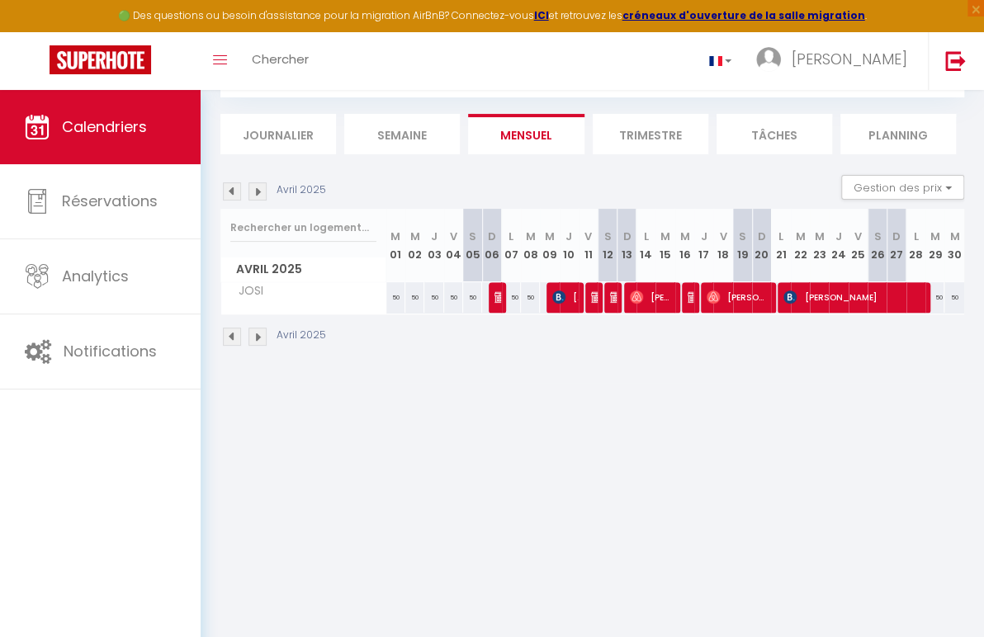
click at [759, 383] on div "CALENDRIERS Filtrer par hébergement Tous JOSI Effacer Sauvegarder Actions Nouve…" at bounding box center [593, 191] width 784 height 383
click at [974, 2] on span "×" at bounding box center [976, 8] width 17 height 17
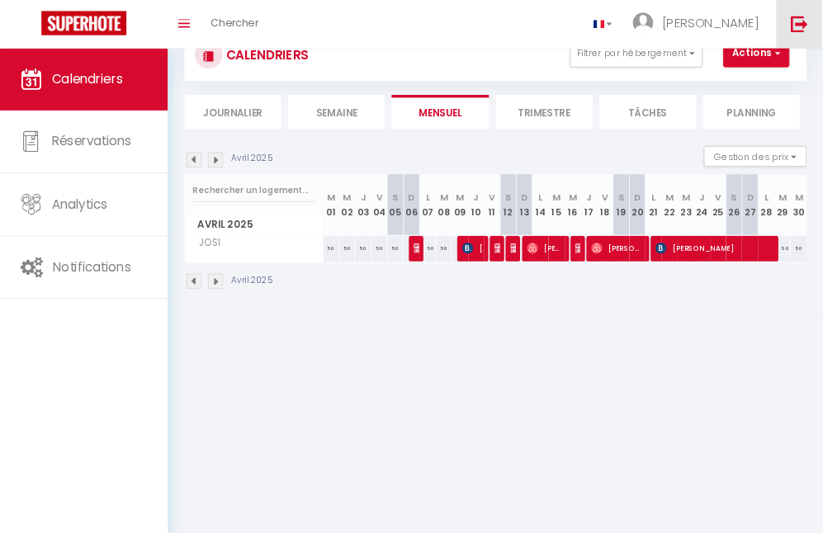
scroll to position [57, 0]
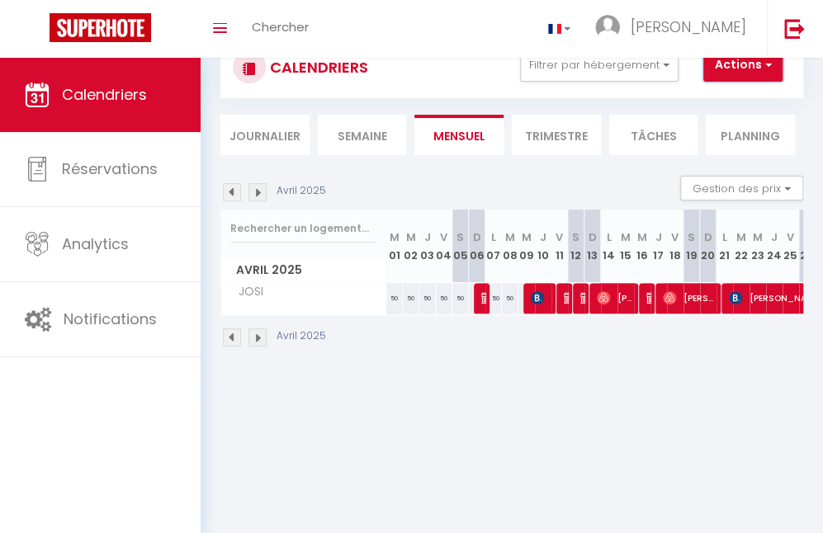
click at [742, 64] on button "Actions" at bounding box center [743, 65] width 79 height 33
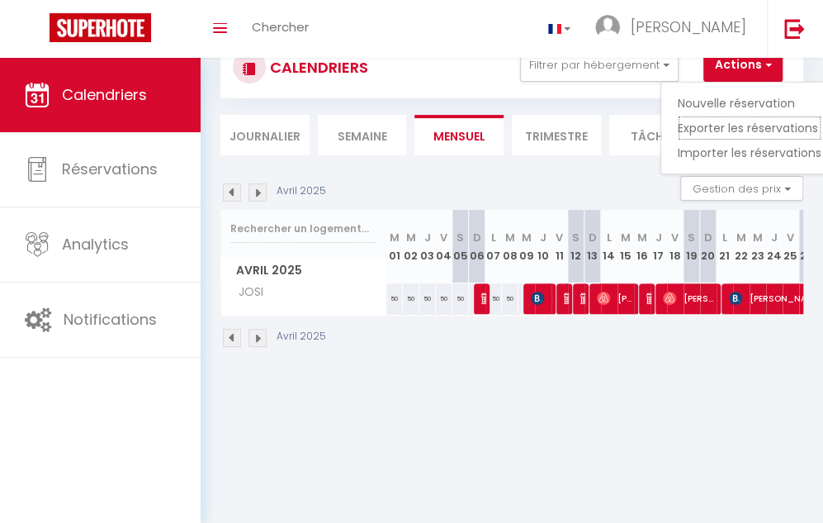
click at [750, 128] on link "Exporter les réservations" at bounding box center [750, 128] width 144 height 25
type input "[EMAIL_ADDRESS][DOMAIN_NAME]"
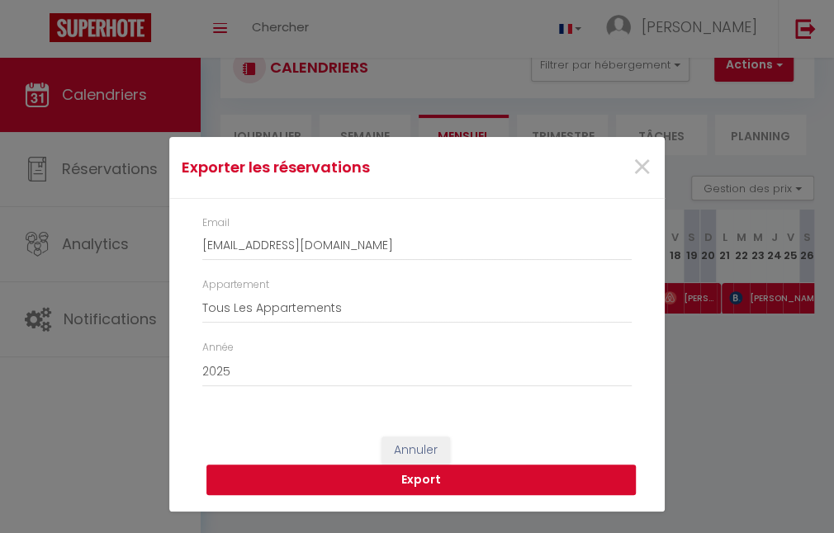
click at [477, 472] on button "Export" at bounding box center [420, 480] width 429 height 31
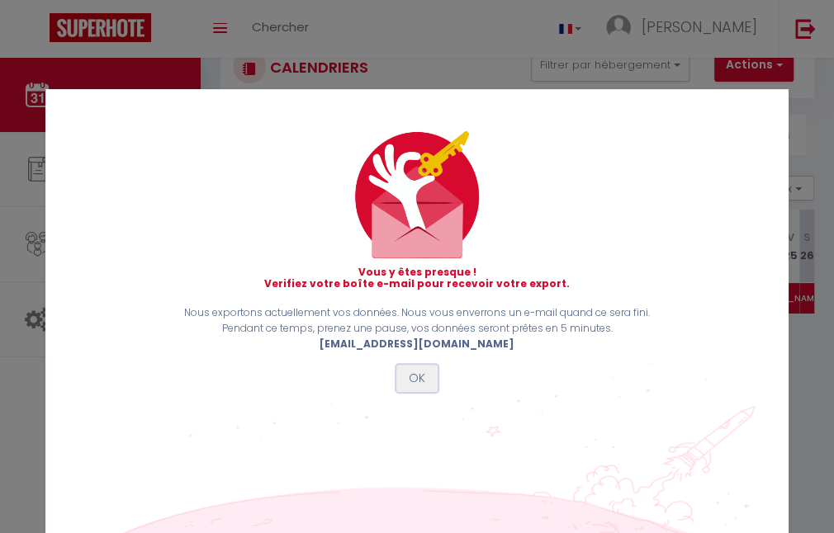
click at [424, 378] on button "OK" at bounding box center [416, 379] width 41 height 28
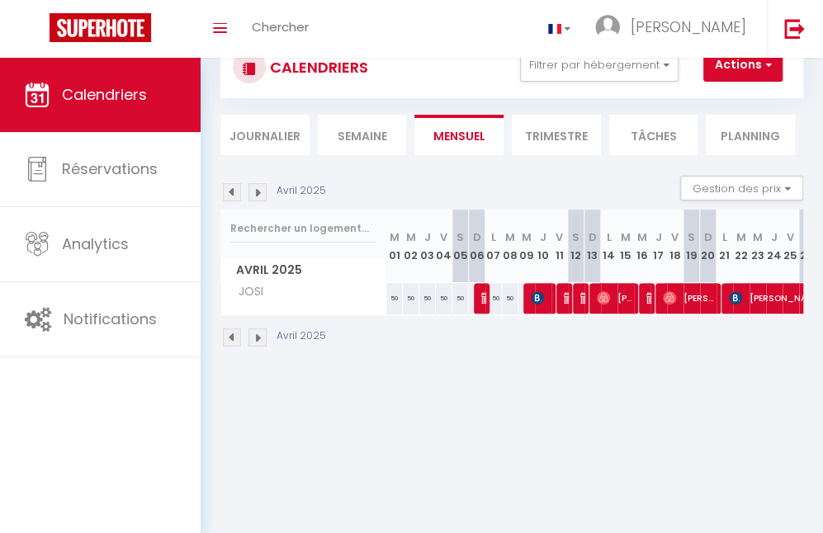
click at [627, 459] on body "🟢 Des questions ou besoin d'assistance pour la migration AirBnB? Connectez-vous…" at bounding box center [411, 267] width 823 height 533
click at [654, 433] on body "🟢 Des questions ou besoin d'assistance pour la migration AirBnB? Connectez-vous…" at bounding box center [411, 267] width 823 height 533
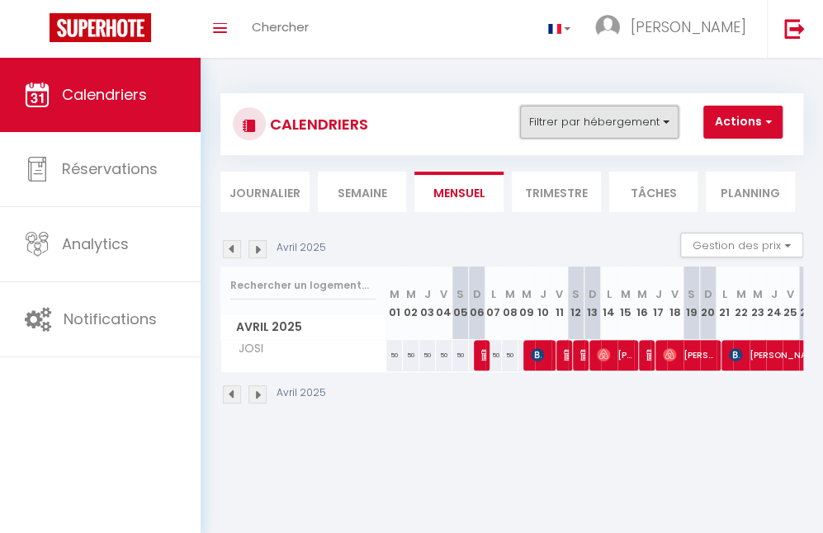
click at [666, 119] on button "Filtrer par hébergement" at bounding box center [599, 122] width 159 height 33
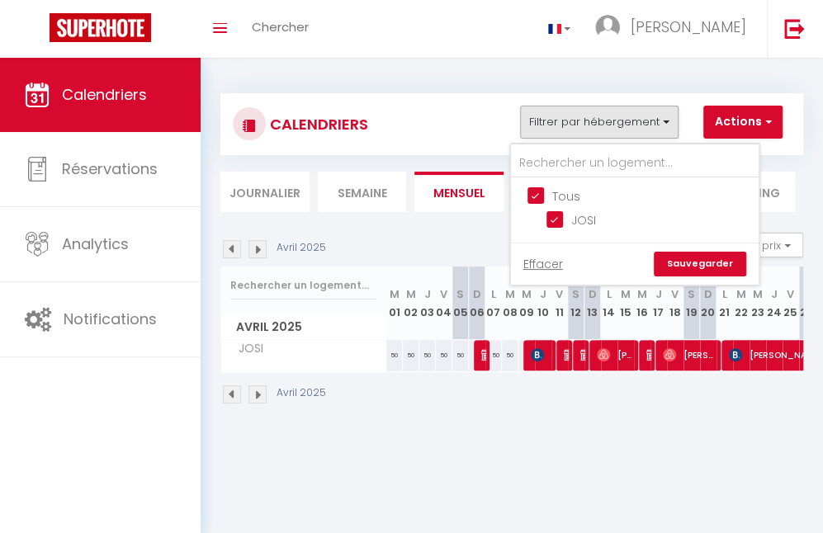
click at [699, 263] on link "Sauvegarder" at bounding box center [700, 264] width 92 height 25
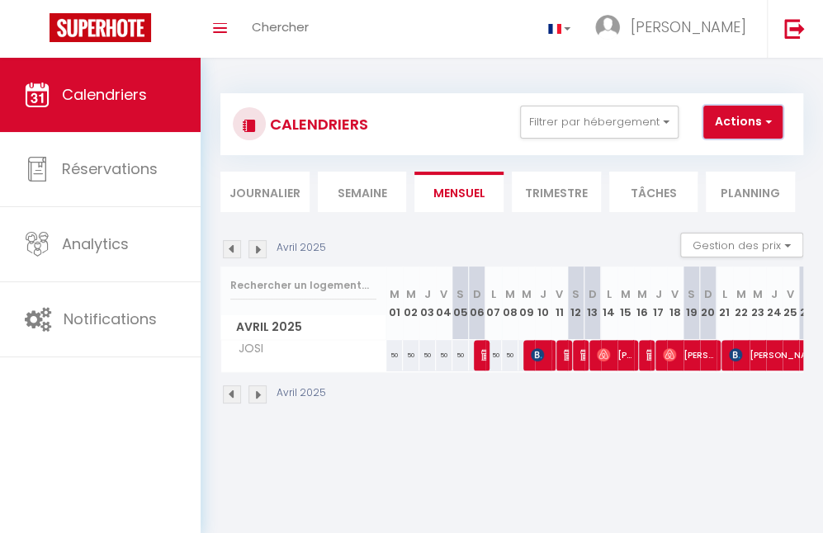
click at [731, 121] on button "Actions" at bounding box center [743, 122] width 79 height 33
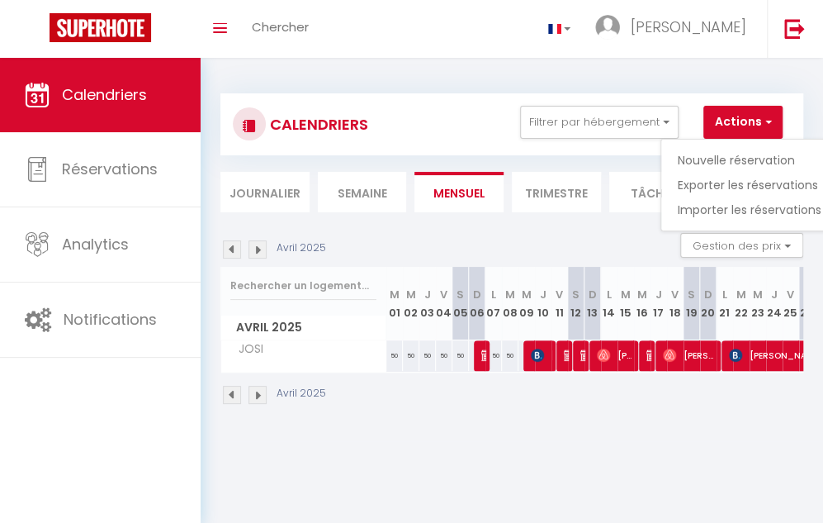
click at [635, 468] on body "🟢 Des questions ou besoin d'assistance pour la migration AirBnB? Connectez-vous…" at bounding box center [411, 319] width 823 height 523
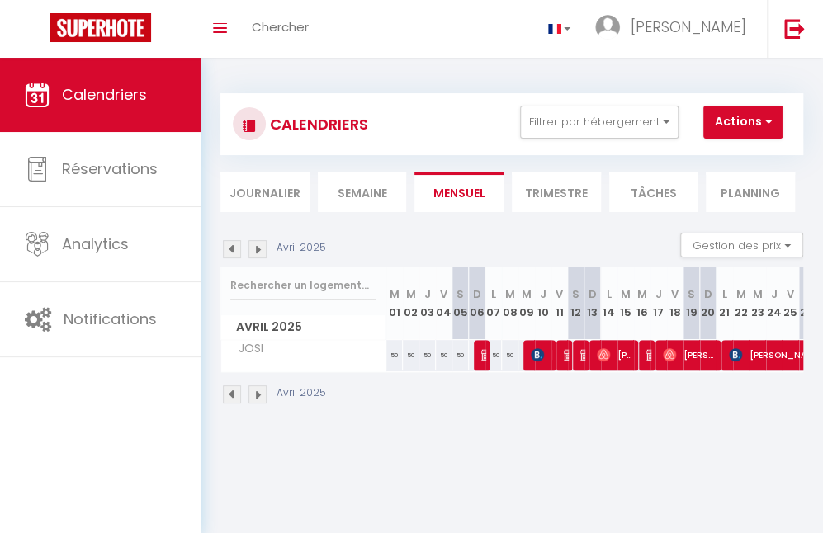
click at [547, 202] on li "Trimestre" at bounding box center [556, 192] width 89 height 40
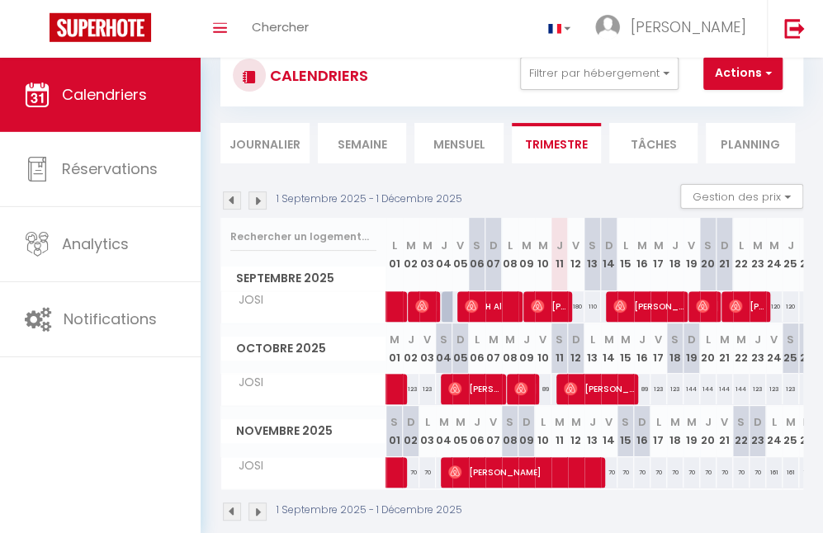
scroll to position [82, 0]
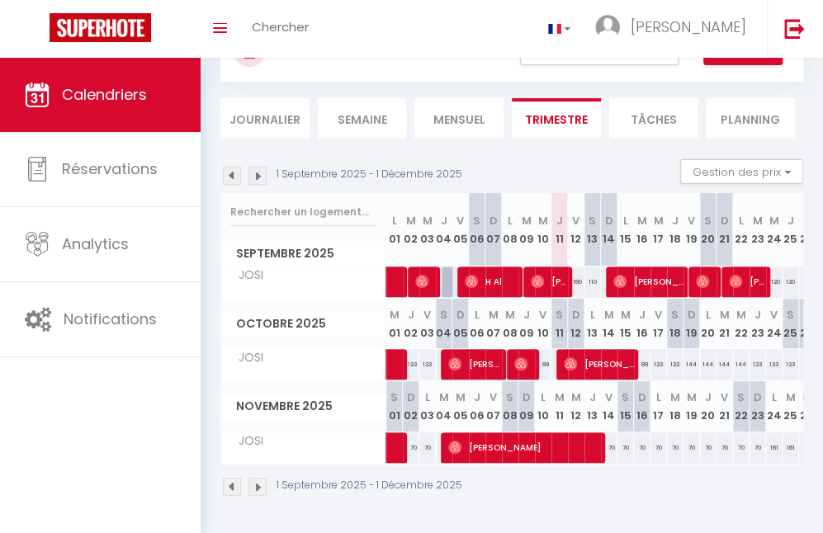
click at [232, 478] on img at bounding box center [232, 487] width 18 height 18
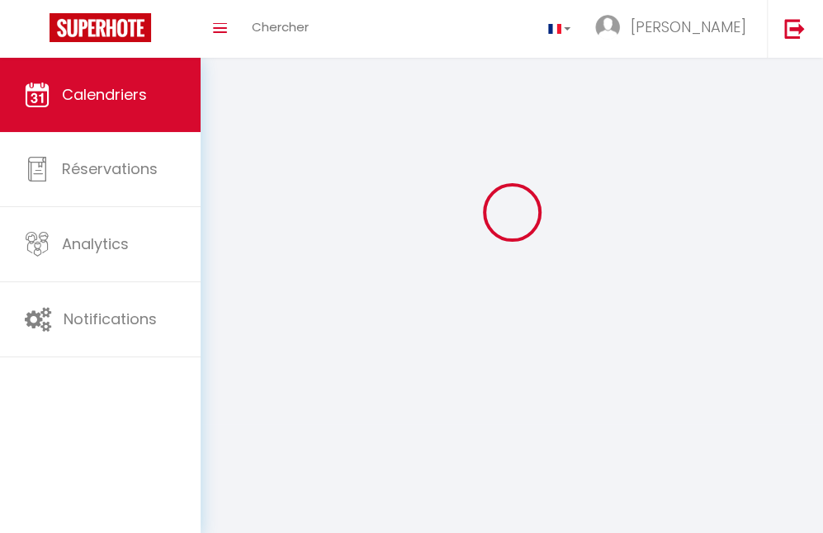
scroll to position [57, 0]
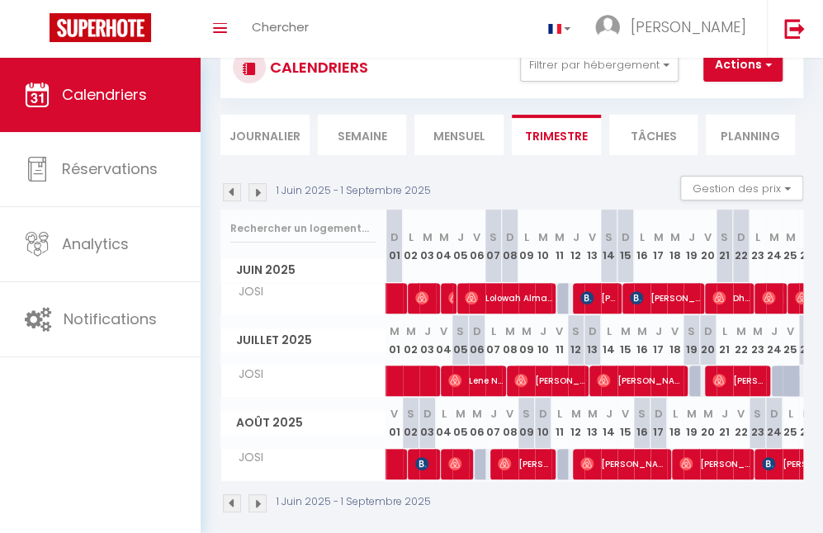
click at [231, 500] on img at bounding box center [232, 504] width 18 height 18
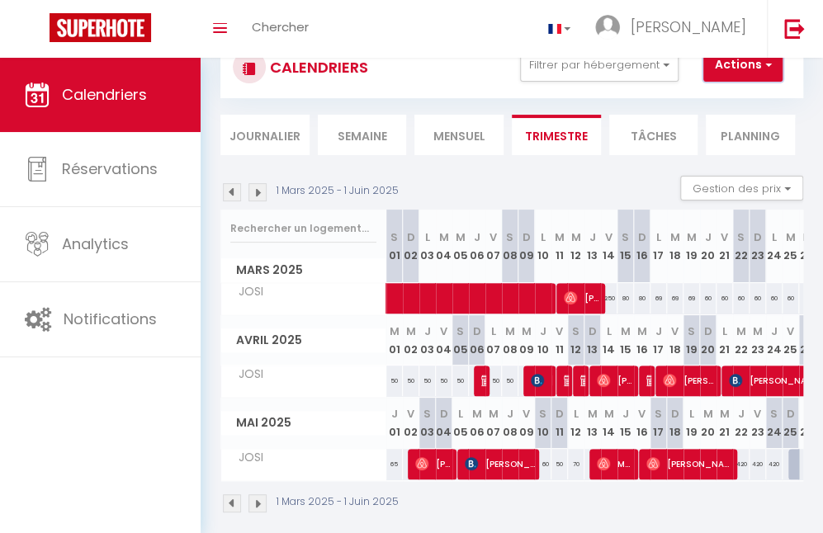
click at [750, 65] on button "Actions" at bounding box center [743, 65] width 79 height 33
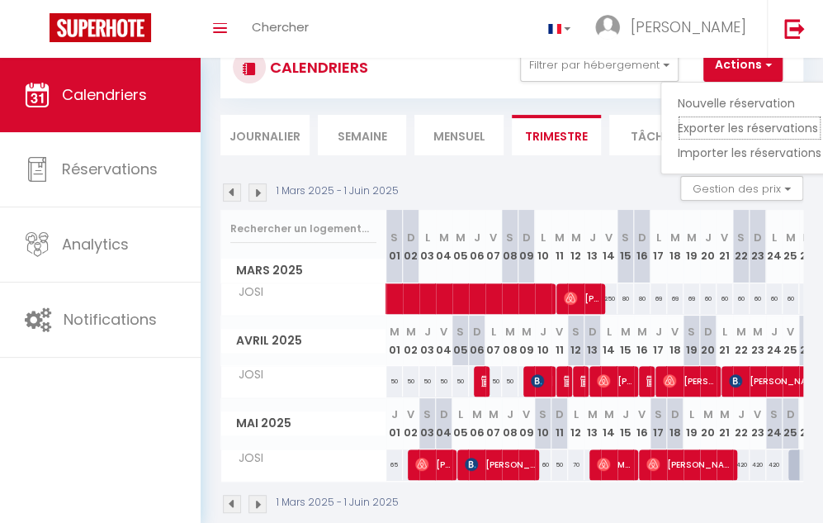
click at [738, 129] on link "Exporter les réservations" at bounding box center [750, 128] width 144 height 25
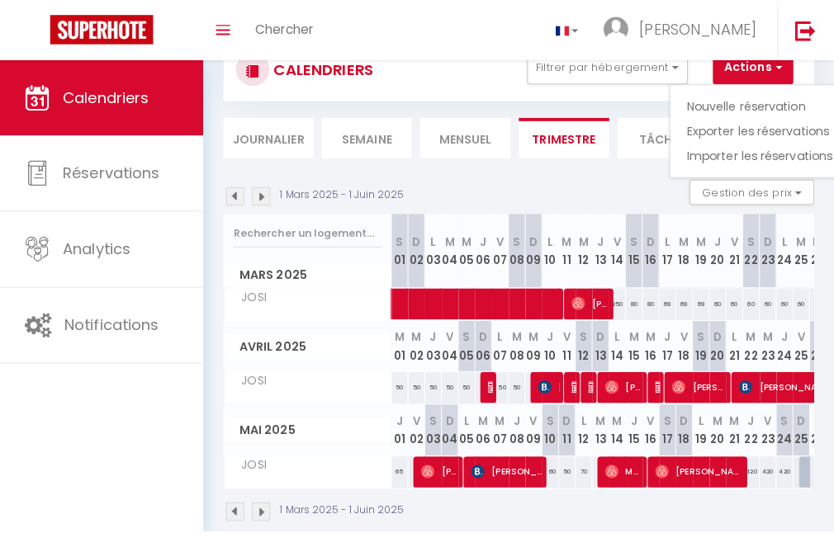
type input "[EMAIL_ADDRESS][DOMAIN_NAME]"
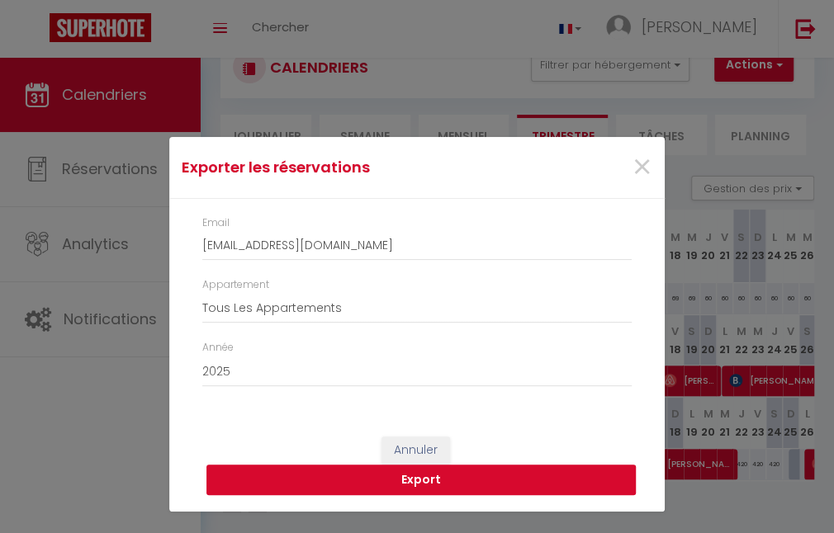
click at [509, 482] on button "Export" at bounding box center [420, 480] width 429 height 31
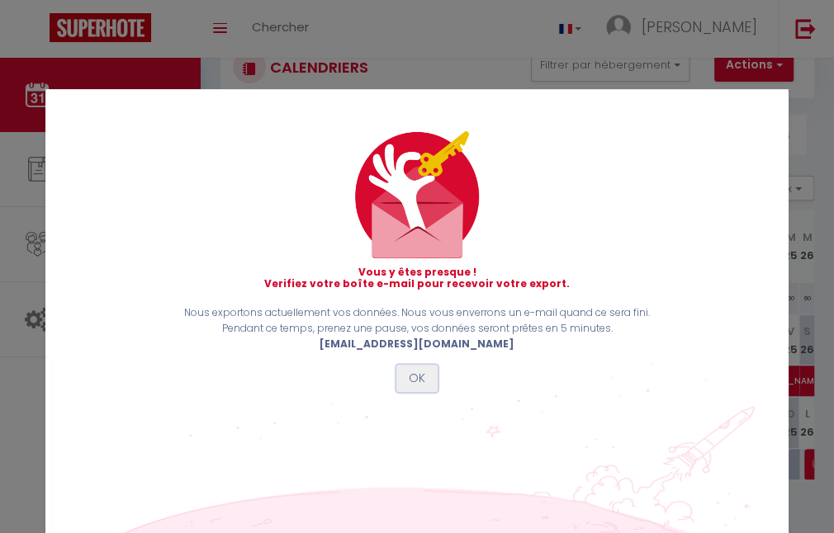
click at [414, 377] on button "OK" at bounding box center [416, 379] width 41 height 28
